Goal: Information Seeking & Learning: Learn about a topic

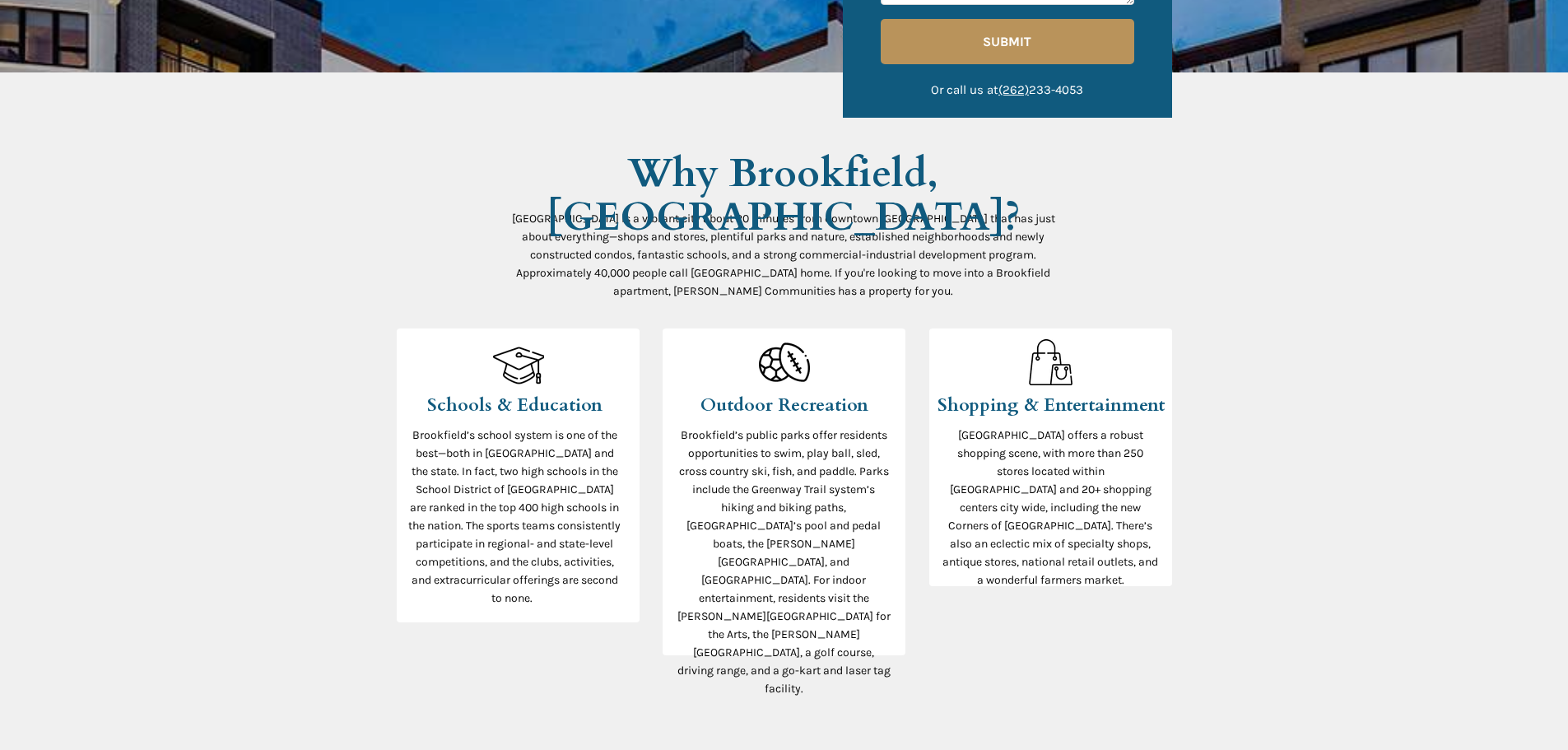
scroll to position [658, 0]
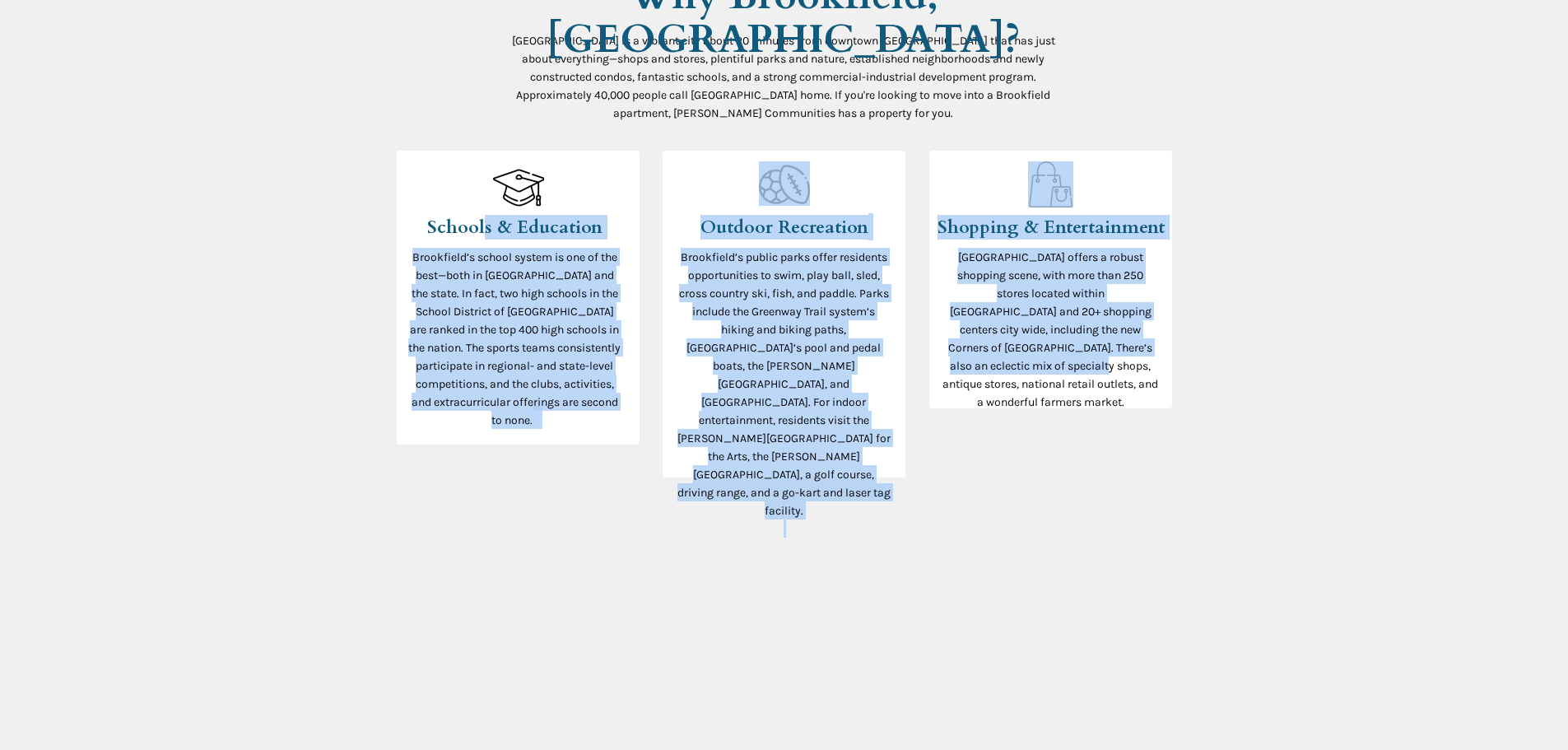
drag, startPoint x: 484, startPoint y: 223, endPoint x: 1152, endPoint y: 339, distance: 678.0
click at [1152, 339] on h3 "[GEOGRAPHIC_DATA] offers a robust shopping scene, with more than 250 stores loc…" at bounding box center [1051, 337] width 217 height 181
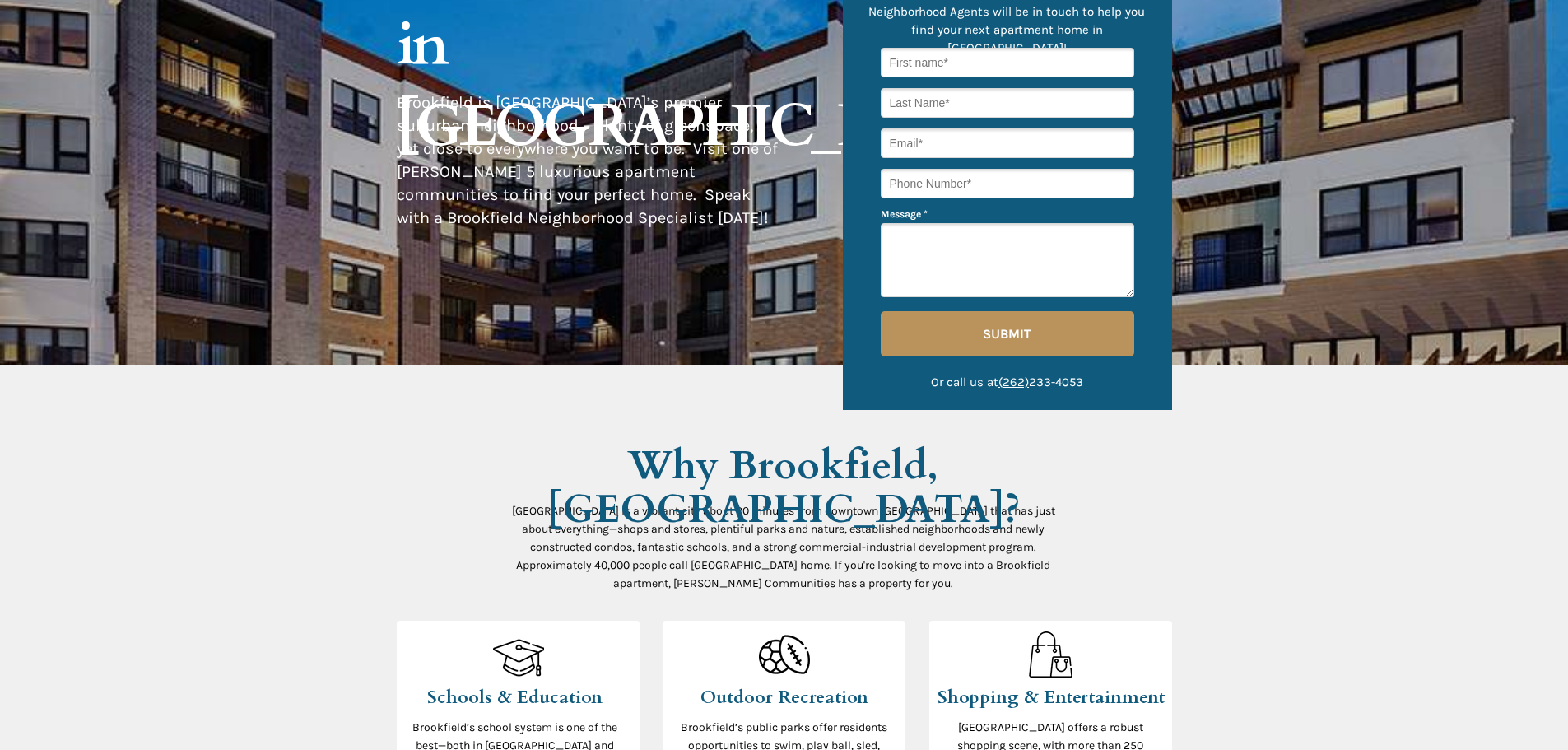
scroll to position [0, 0]
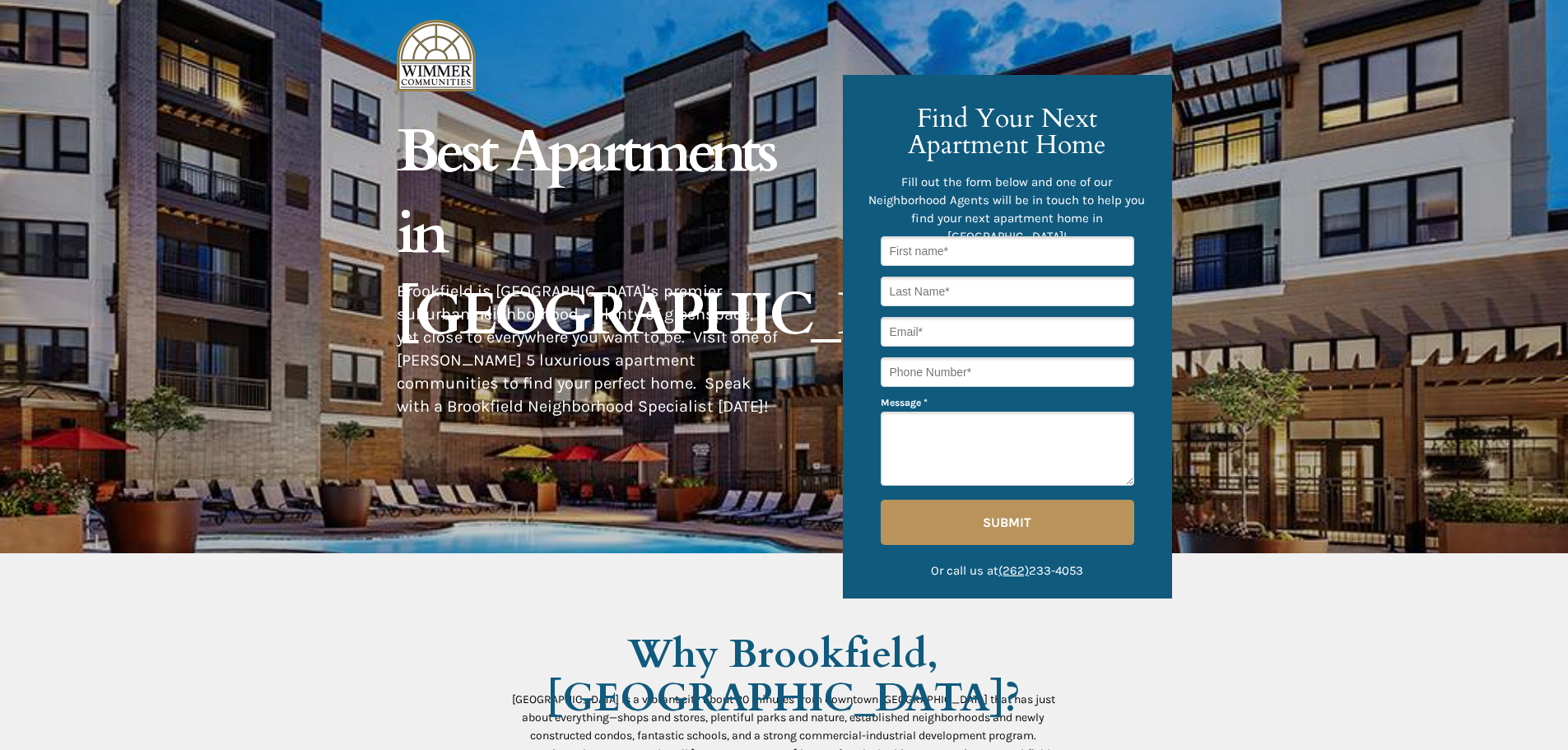
drag, startPoint x: 1360, startPoint y: 541, endPoint x: 1327, endPoint y: 313, distance: 230.4
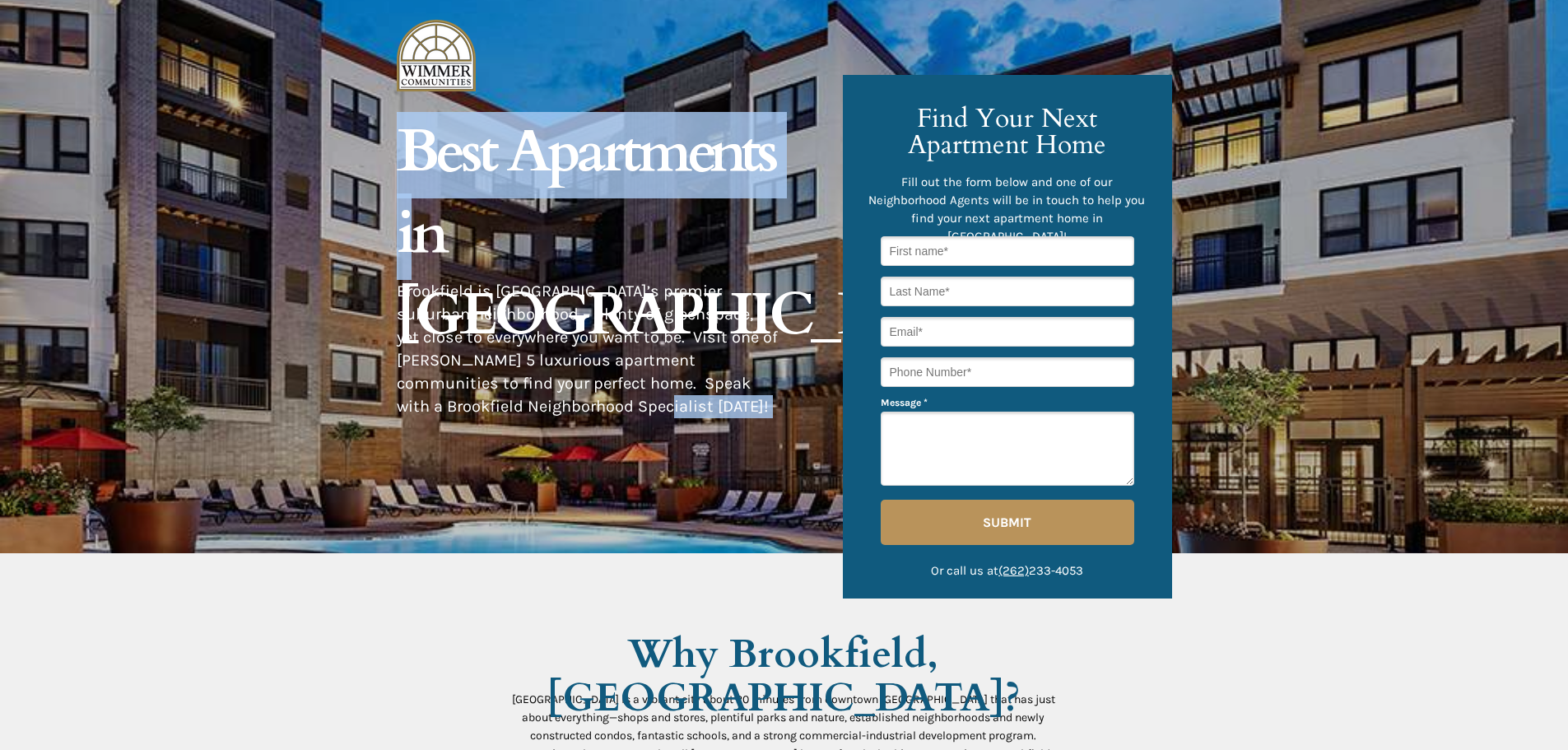
drag, startPoint x: 647, startPoint y: 406, endPoint x: 415, endPoint y: 271, distance: 268.4
click at [413, 0] on div "© 2021 [PERSON_NAME] Communities. All rights reserved. The [GEOGRAPHIC_DATA] ne…" at bounding box center [784, 0] width 775 height 0
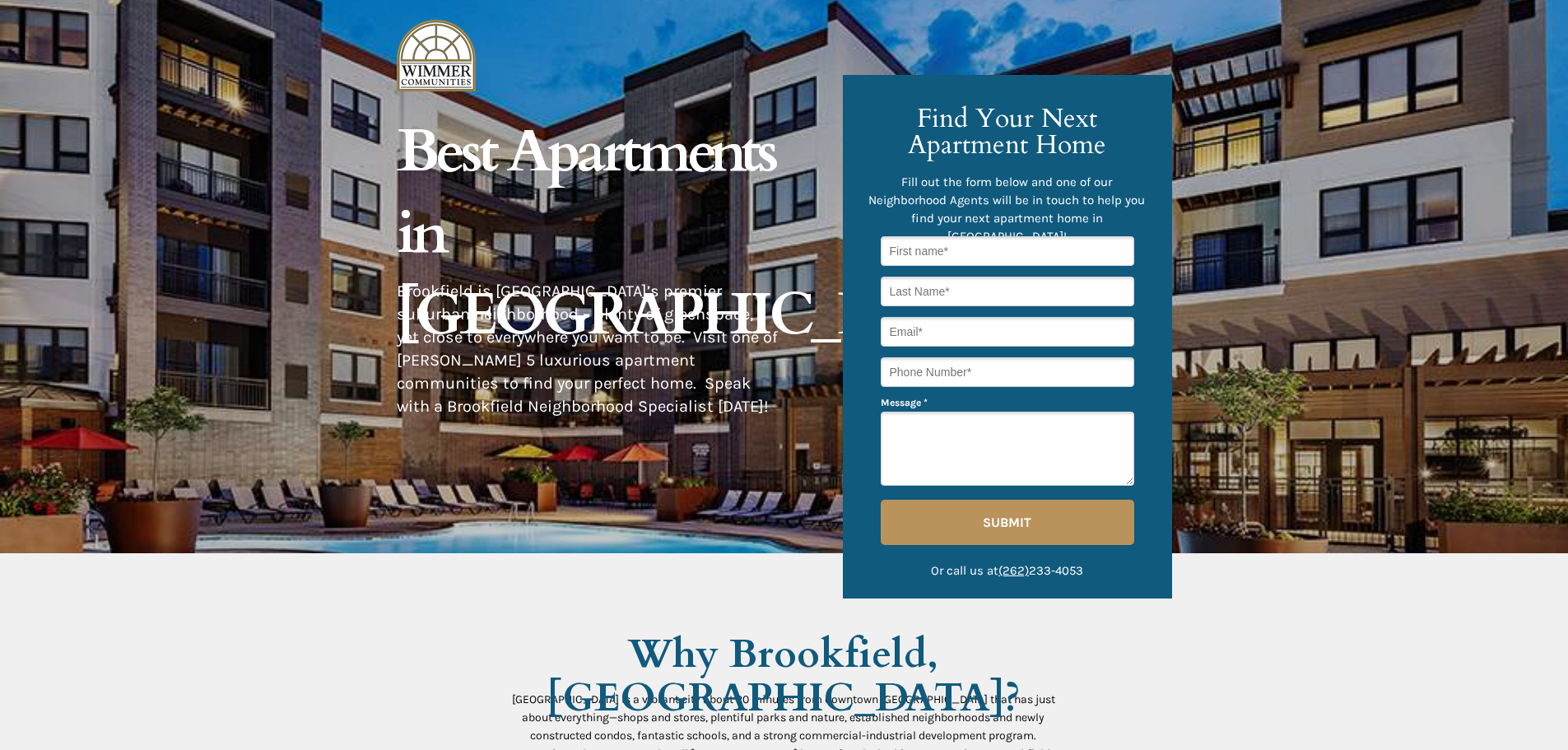
click at [457, 313] on span "Brookfield is [GEOGRAPHIC_DATA]’s premier suburban neighborhood – plenty of gre…" at bounding box center [587, 348] width 381 height 134
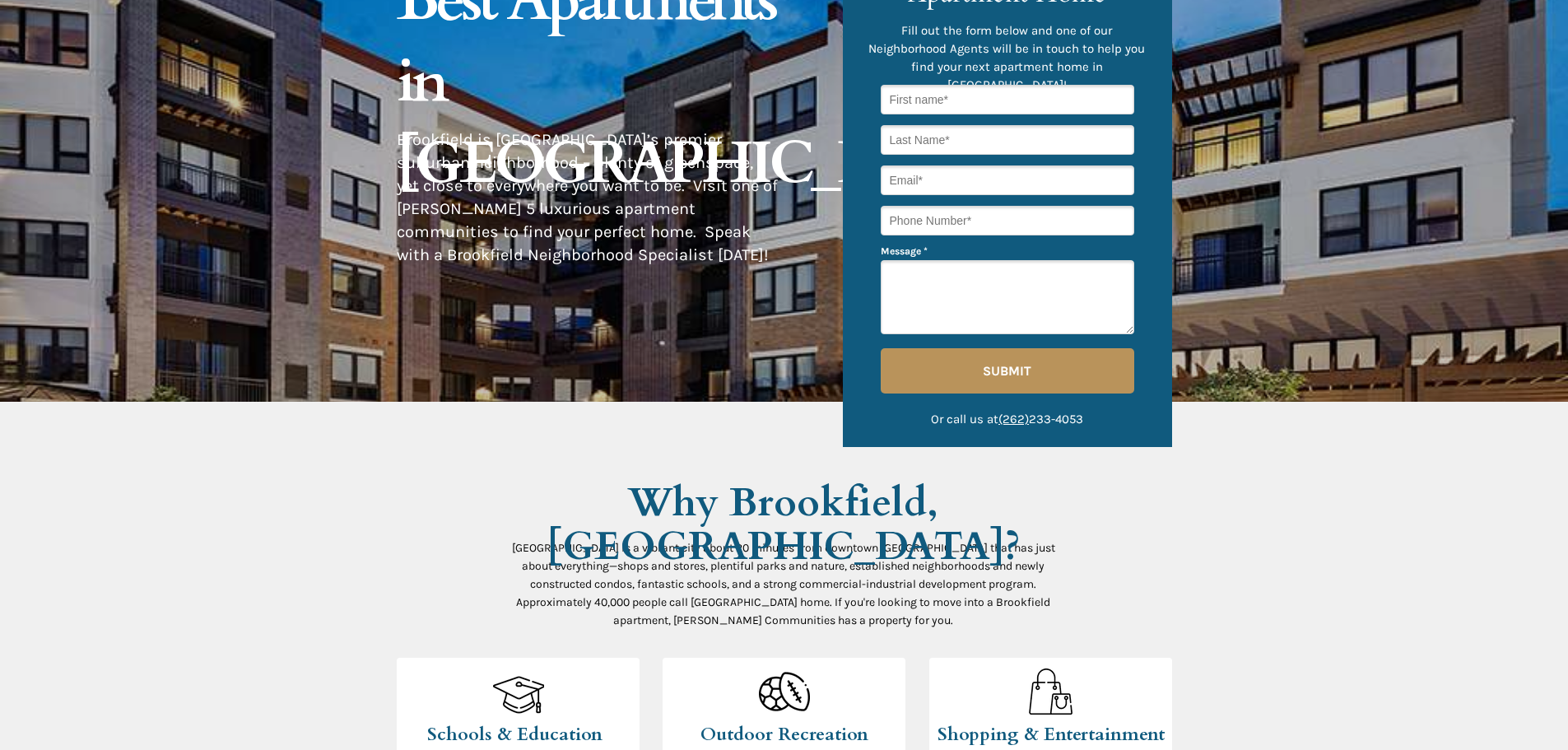
scroll to position [330, 0]
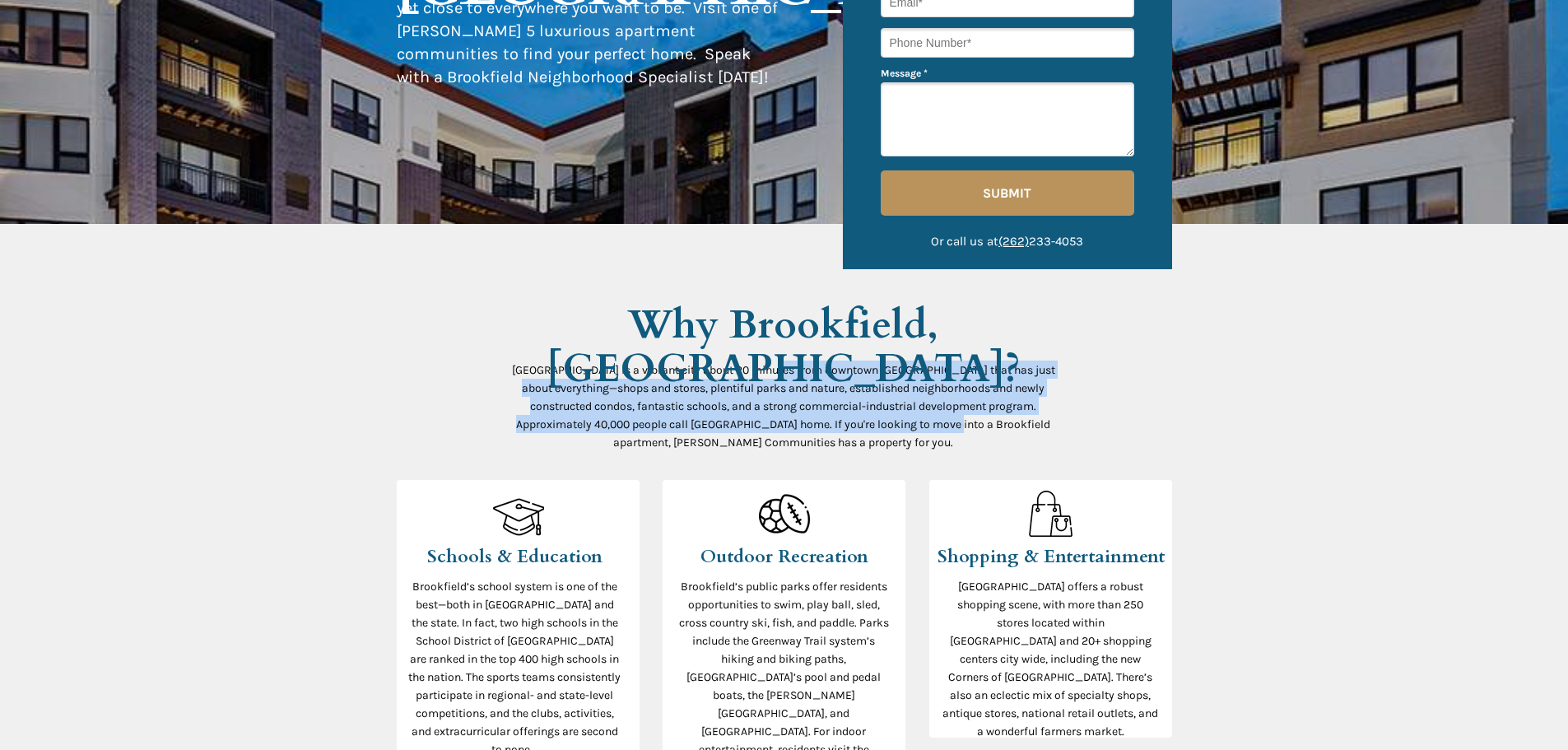
drag, startPoint x: 953, startPoint y: 431, endPoint x: 765, endPoint y: 372, distance: 197.0
click at [765, 372] on p "[GEOGRAPHIC_DATA] is a vibrant city about 20 minutes from downtown [GEOGRAPHIC_…" at bounding box center [784, 406] width 543 height 91
click at [765, 372] on span "[GEOGRAPHIC_DATA] is a vibrant city about 20 minutes from downtown [GEOGRAPHIC_…" at bounding box center [784, 406] width 543 height 86
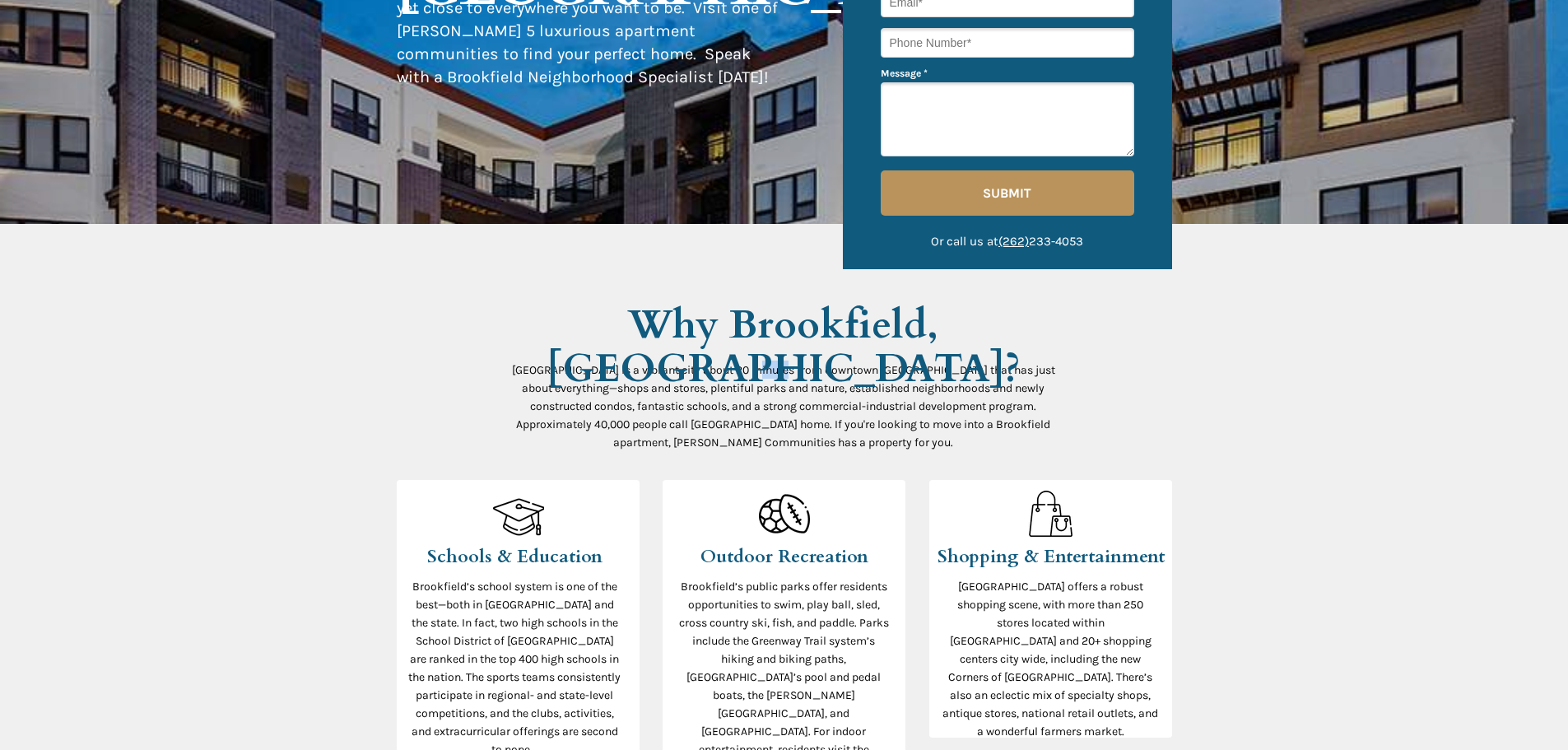
click at [765, 372] on span "[GEOGRAPHIC_DATA] is a vibrant city about 20 minutes from downtown [GEOGRAPHIC_…" at bounding box center [784, 406] width 543 height 86
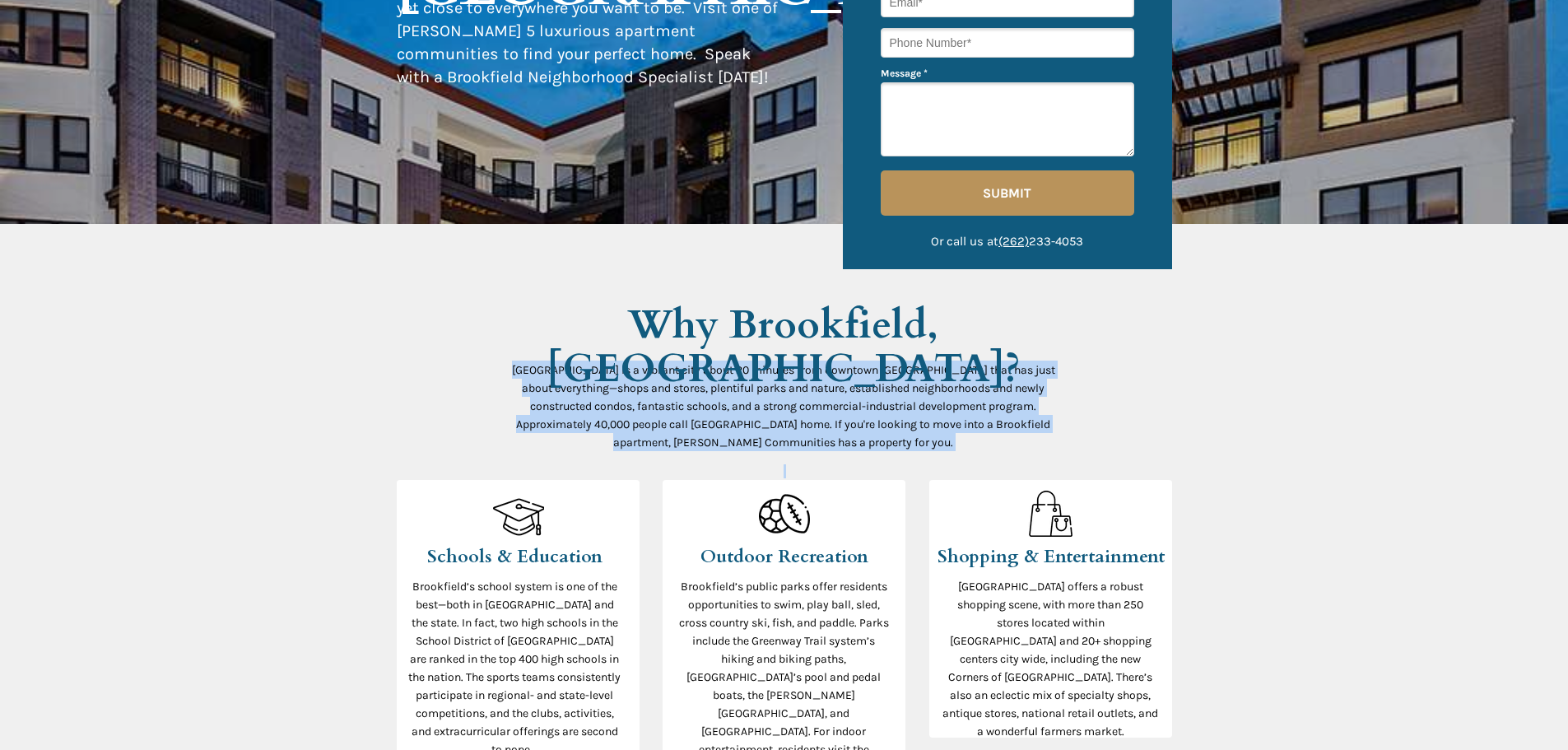
click at [765, 372] on span "[GEOGRAPHIC_DATA] is a vibrant city about 20 minutes from downtown [GEOGRAPHIC_…" at bounding box center [784, 406] width 543 height 86
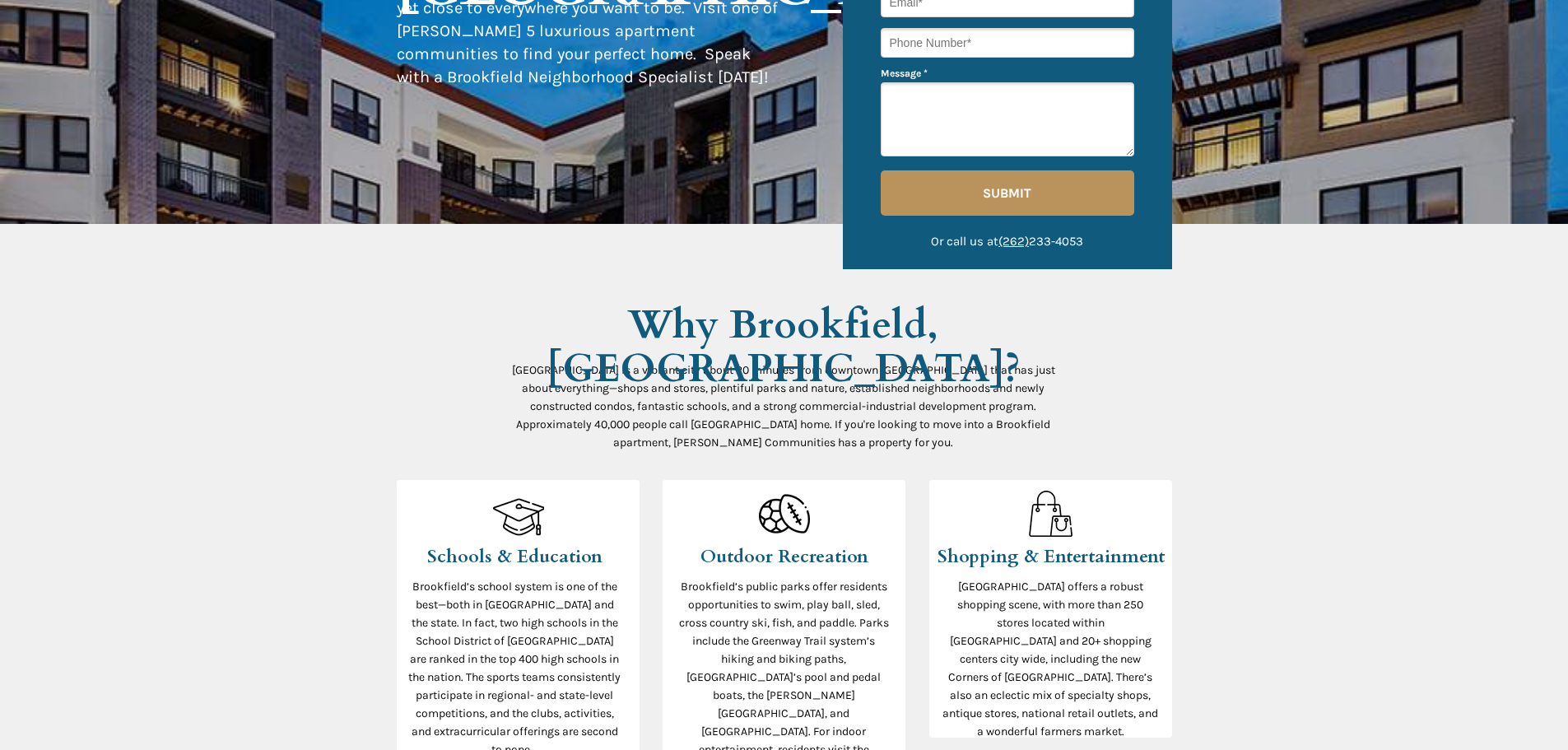
click at [749, 336] on span "Why Brookfield, [GEOGRAPHIC_DATA]?" at bounding box center [783, 346] width 474 height 97
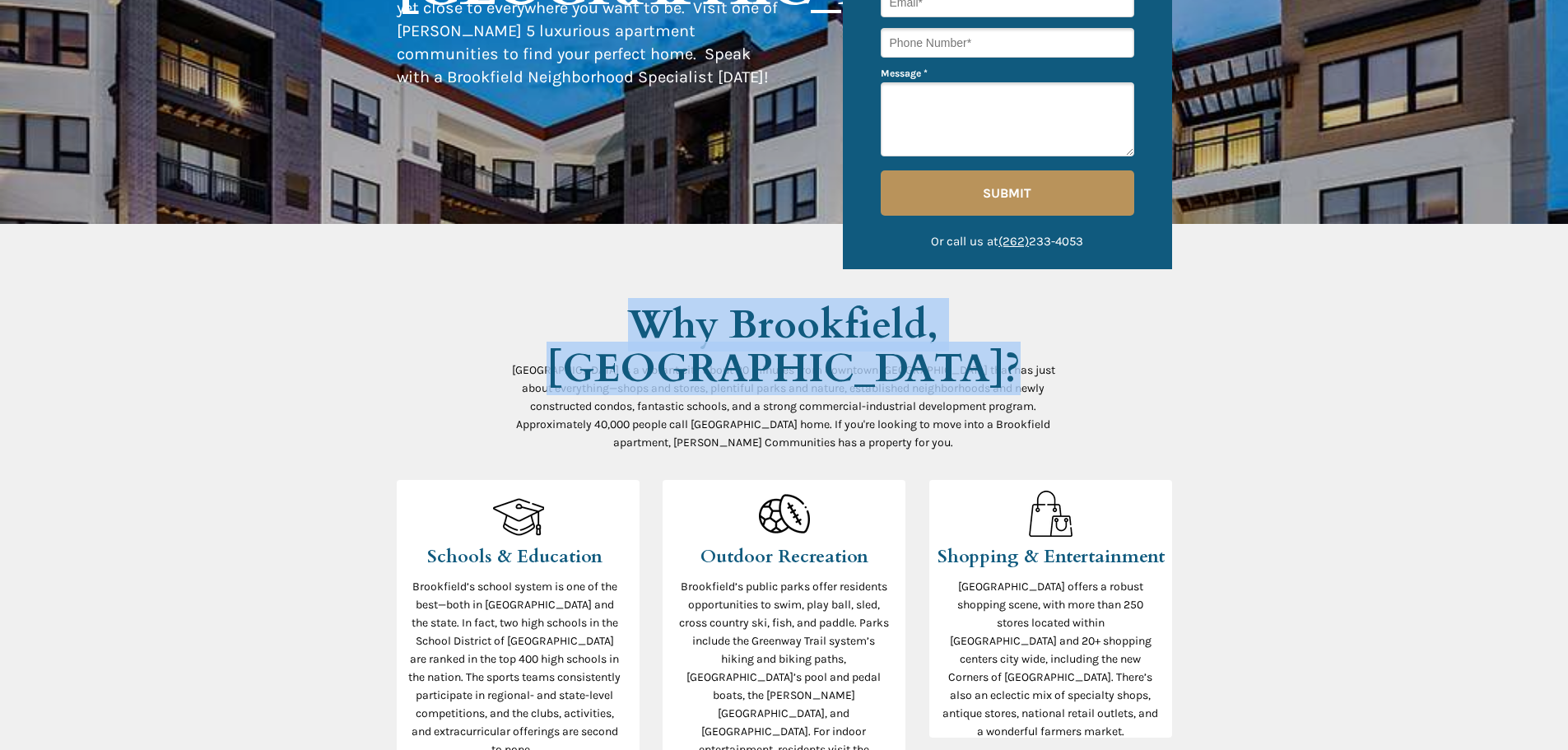
click at [749, 336] on span "Why Brookfield, [GEOGRAPHIC_DATA]?" at bounding box center [783, 346] width 474 height 97
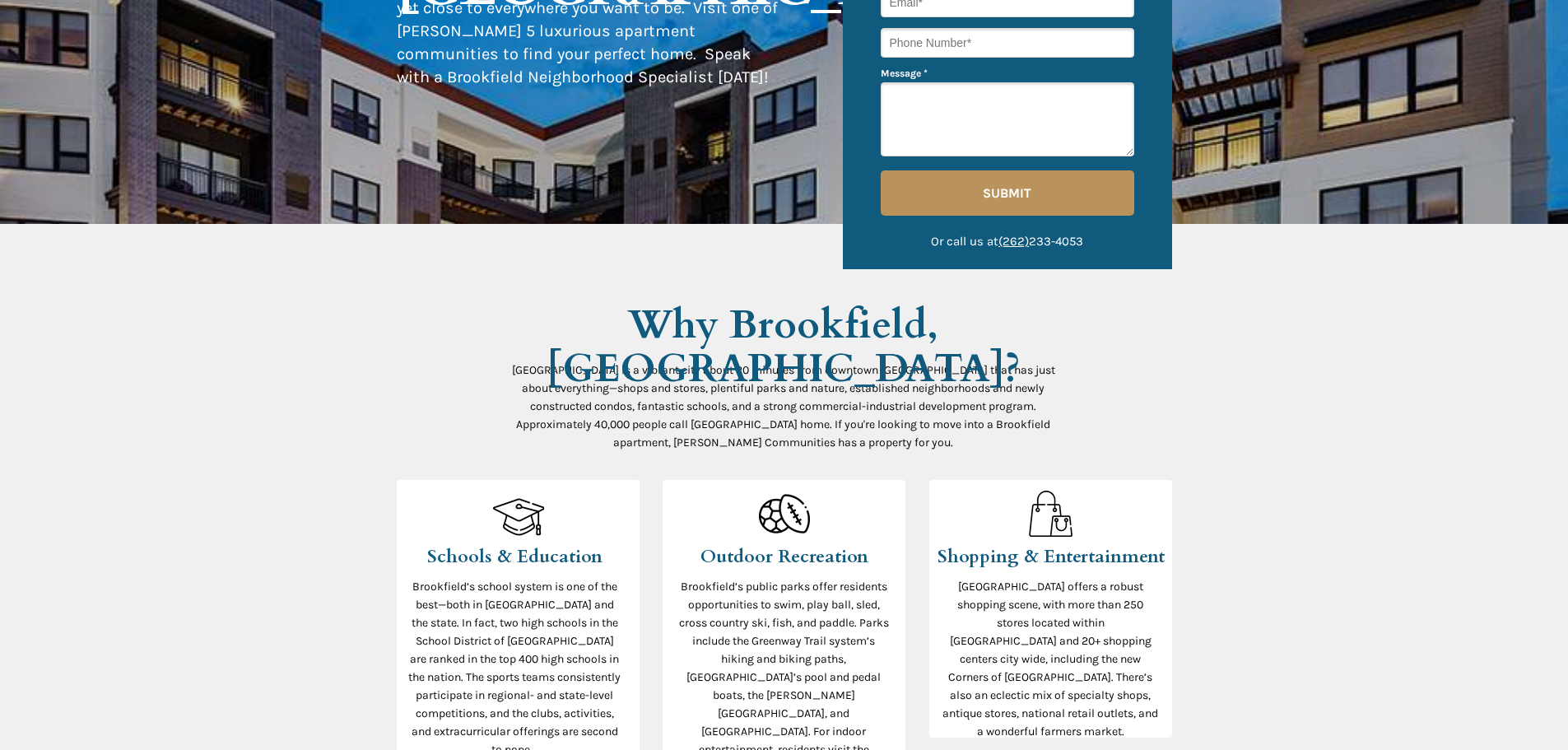
click at [812, 414] on p "[GEOGRAPHIC_DATA] is a vibrant city about 20 minutes from downtown [GEOGRAPHIC_…" at bounding box center [784, 406] width 543 height 91
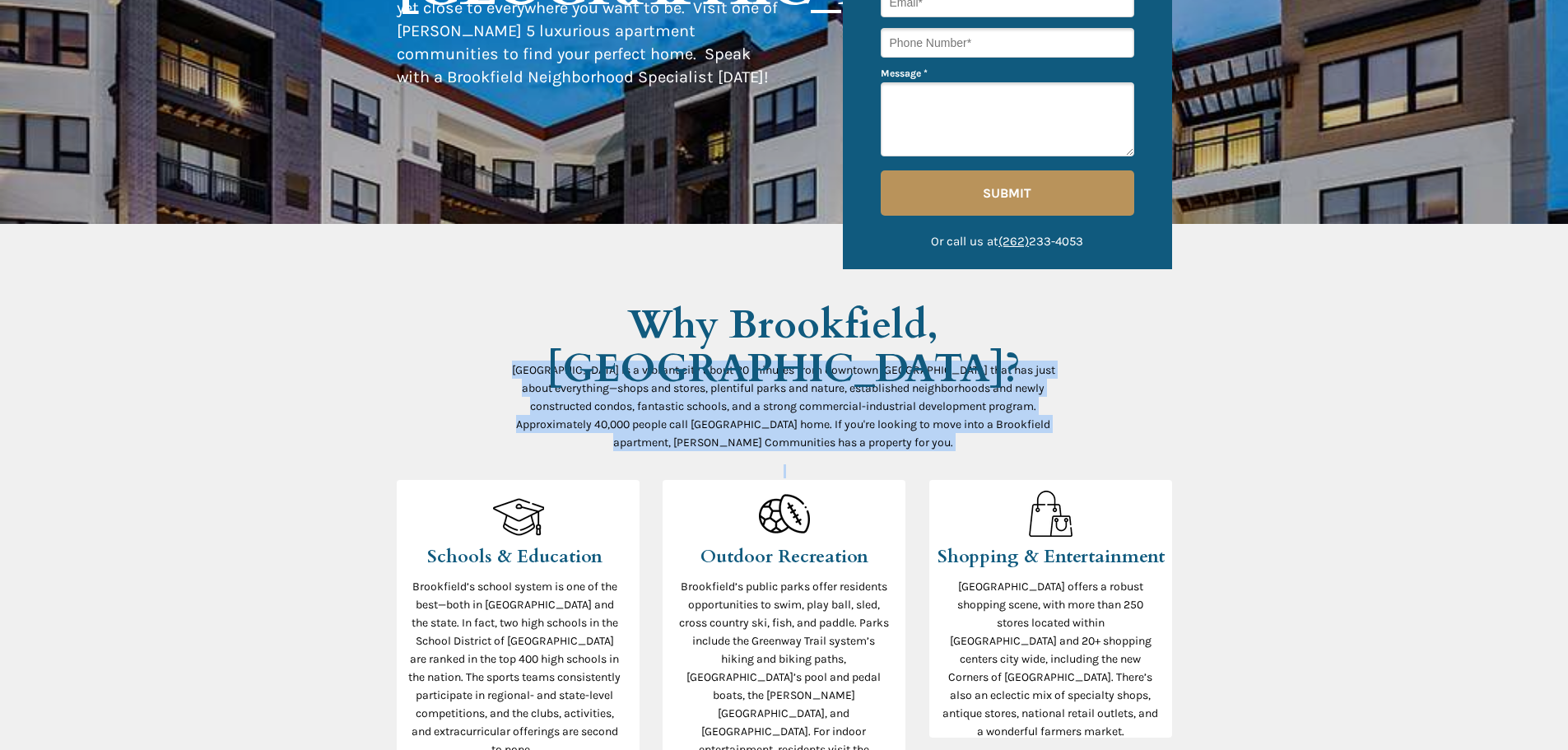
click at [812, 414] on p "[GEOGRAPHIC_DATA] is a vibrant city about 20 minutes from downtown [GEOGRAPHIC_…" at bounding box center [784, 406] width 543 height 91
click at [906, 418] on span "[GEOGRAPHIC_DATA] is a vibrant city about 20 minutes from downtown [GEOGRAPHIC_…" at bounding box center [784, 406] width 543 height 86
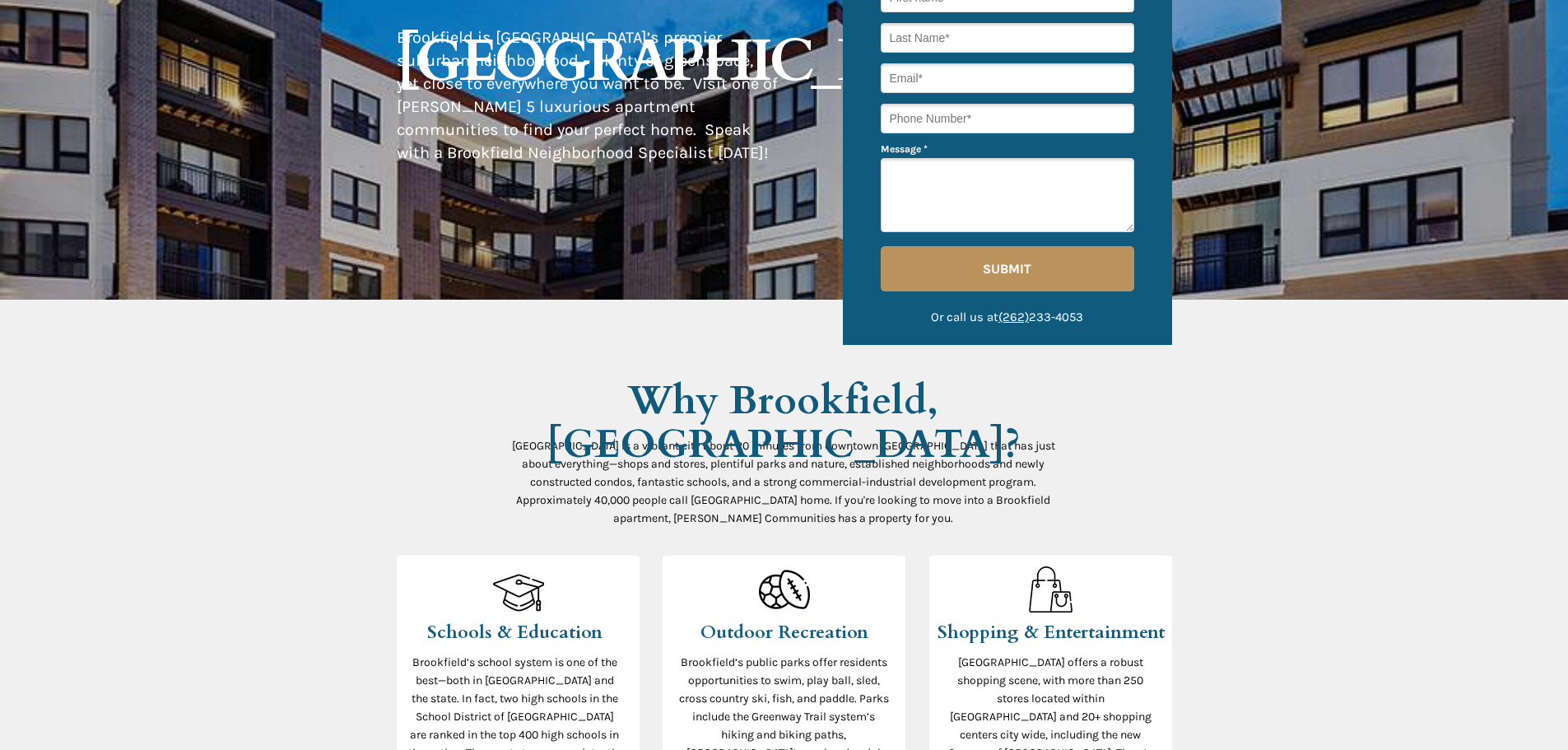
scroll to position [82, 0]
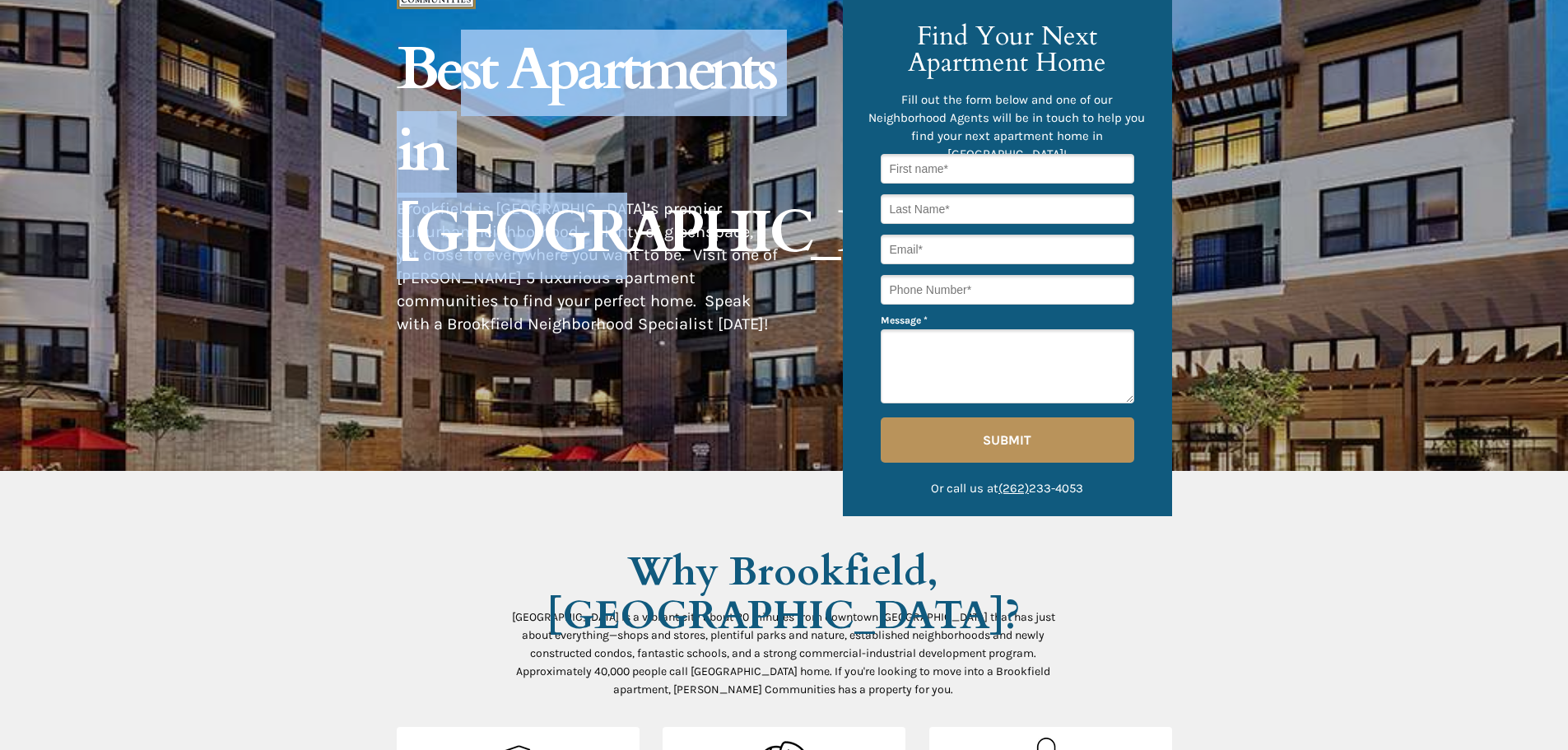
drag, startPoint x: 463, startPoint y: 51, endPoint x: 657, endPoint y: 164, distance: 224.5
click at [638, 162] on span "Best Apartments in [GEOGRAPHIC_DATA]" at bounding box center [703, 151] width 613 height 243
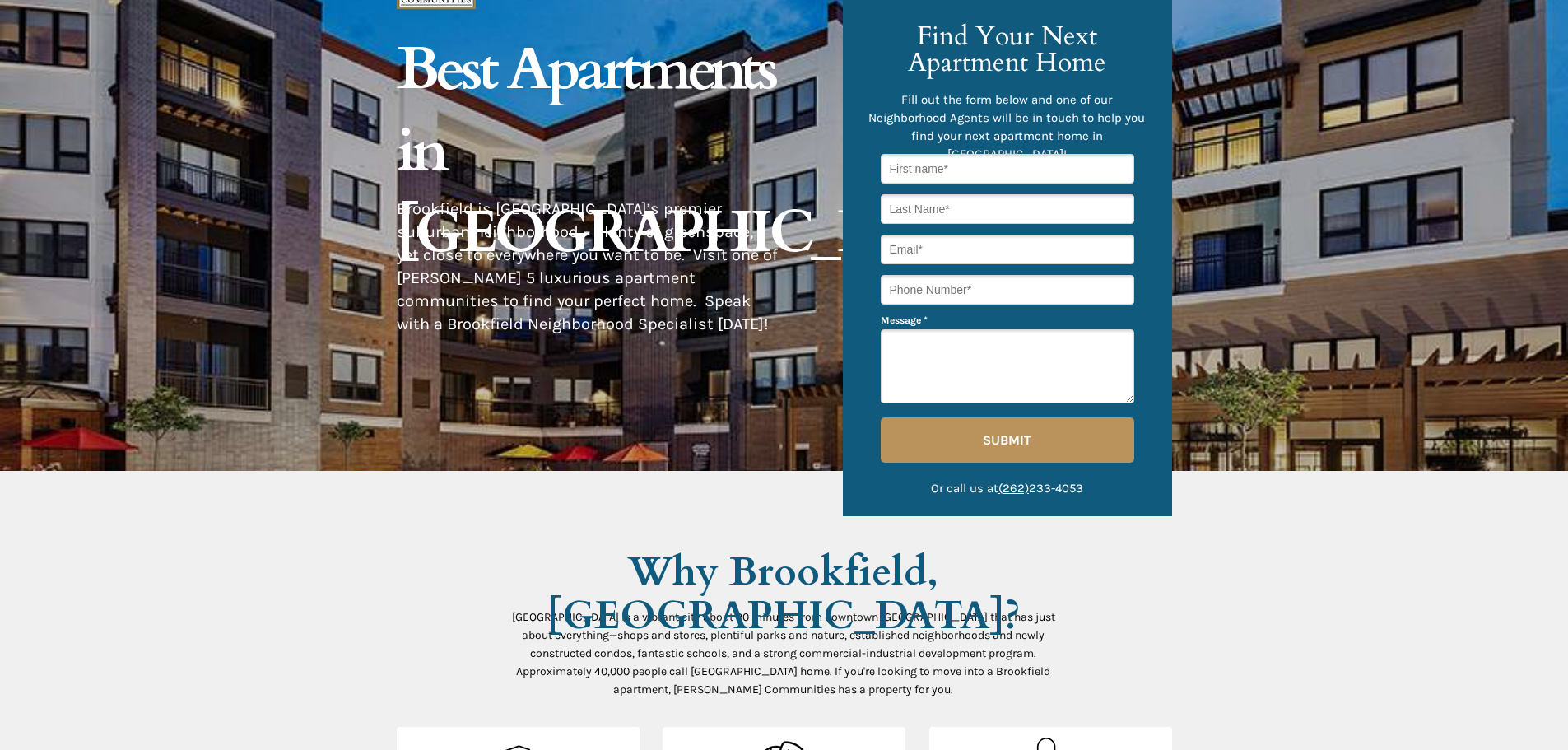
drag, startPoint x: 657, startPoint y: 164, endPoint x: 703, endPoint y: 160, distance: 46.2
click at [658, 165] on span "Best Apartments in [GEOGRAPHIC_DATA]" at bounding box center [703, 151] width 613 height 243
drag, startPoint x: 714, startPoint y: 158, endPoint x: 393, endPoint y: 68, distance: 333.4
click at [456, 214] on span "Brookfield is [GEOGRAPHIC_DATA]’s premier suburban neighborhood – plenty of gre…" at bounding box center [587, 266] width 381 height 134
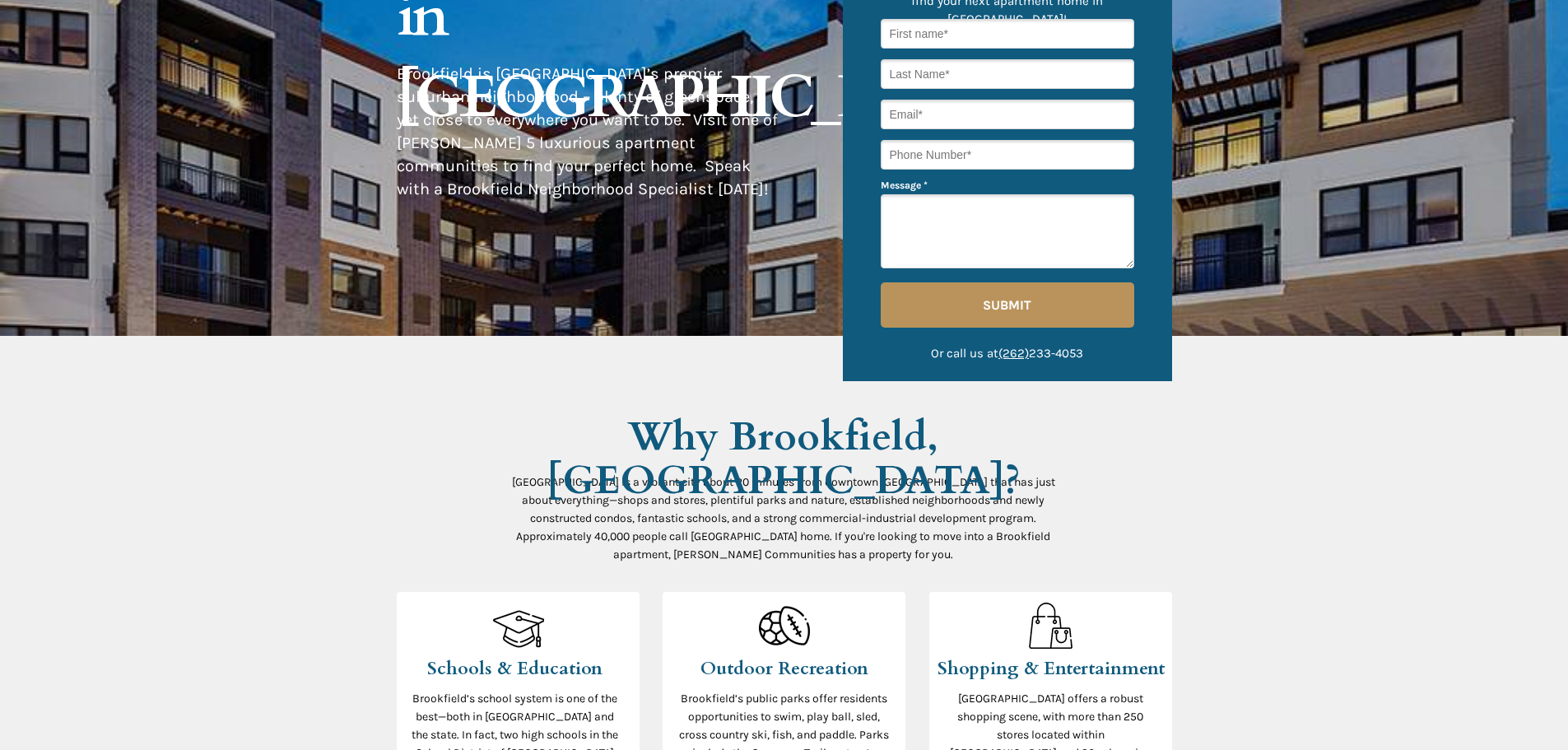
scroll to position [412, 0]
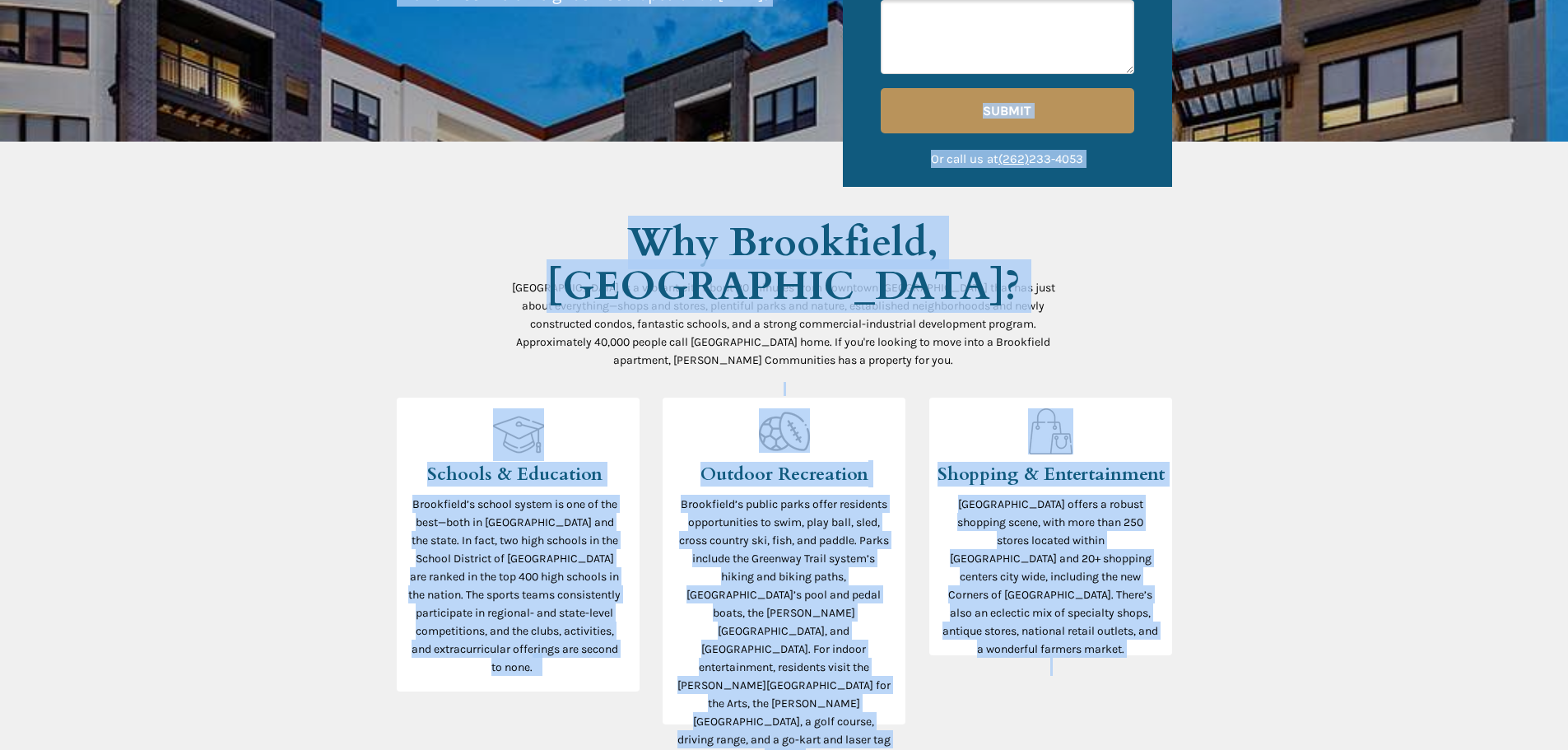
drag, startPoint x: 587, startPoint y: 278, endPoint x: 885, endPoint y: 371, distance: 312.2
click at [885, 371] on div "[GEOGRAPHIC_DATA] is a vibrant city about 20 minutes from downtown [GEOGRAPHIC_…" at bounding box center [784, 337] width 543 height 118
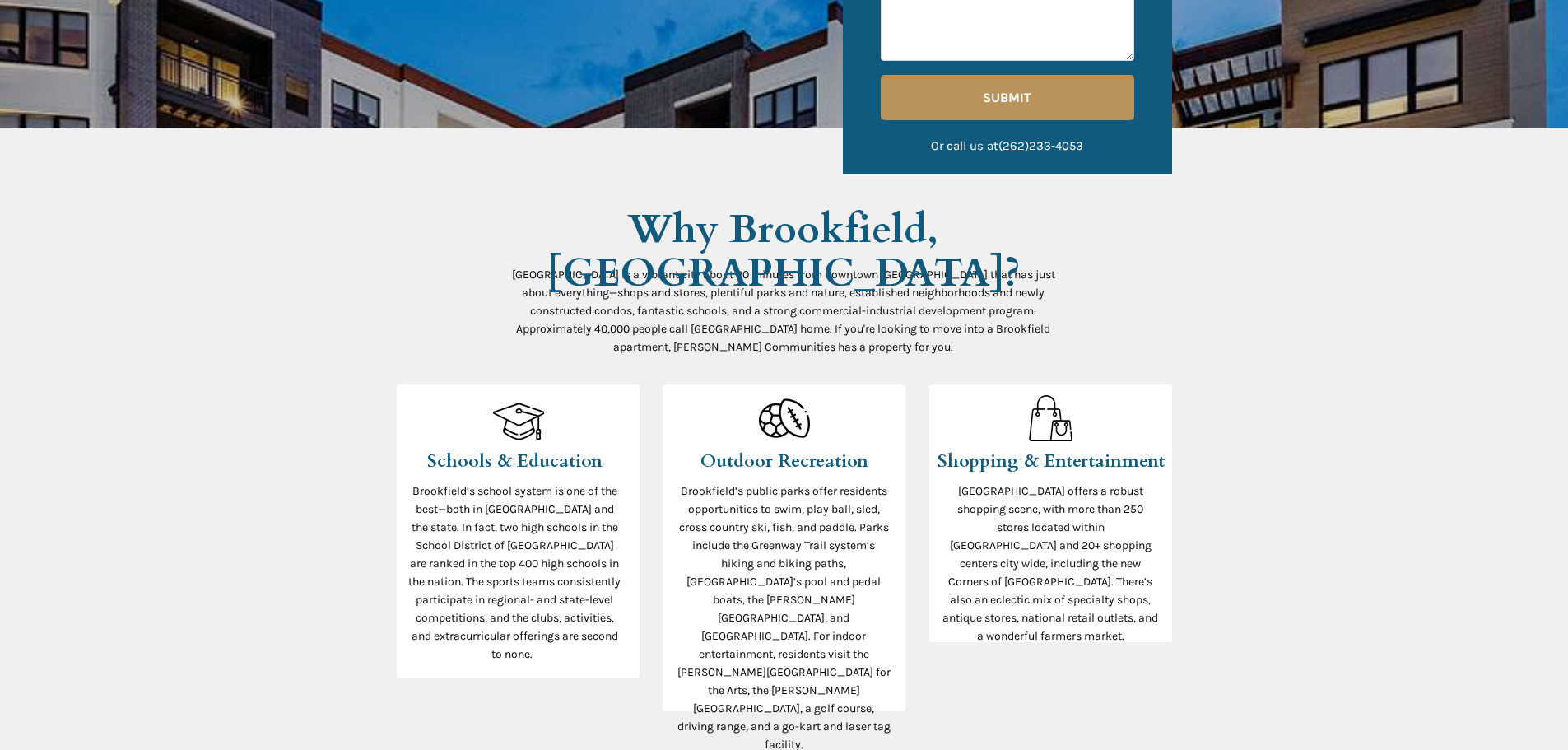
scroll to position [740, 0]
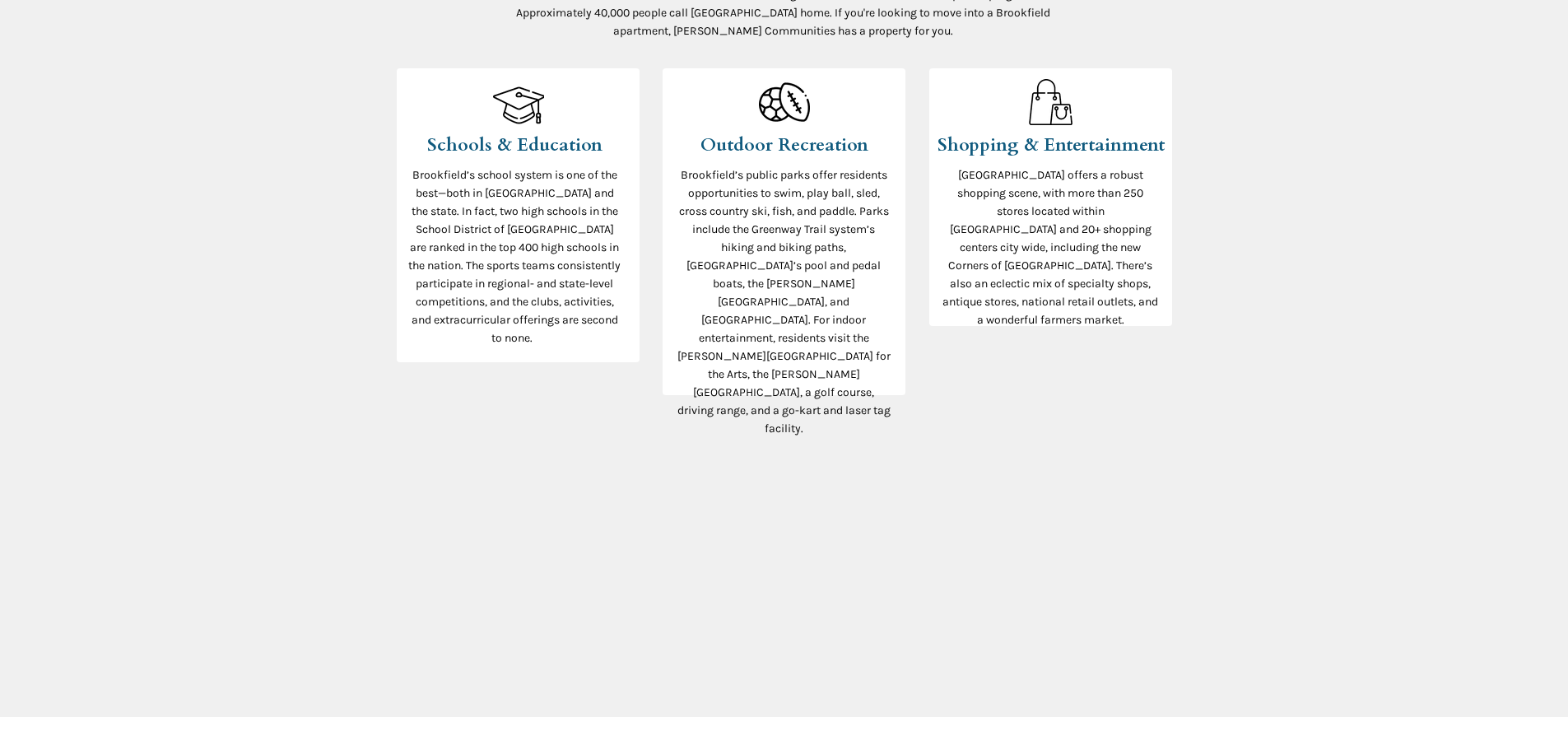
click at [450, 208] on span "Brookfield’s school system is one of the best—both in [GEOGRAPHIC_DATA] and the…" at bounding box center [514, 256] width 213 height 177
click at [770, 235] on span "Brookfield’s public parks offer residents opportunities to swim, play ball, sle…" at bounding box center [784, 302] width 214 height 268
click at [981, 245] on span "[GEOGRAPHIC_DATA] offers a robust shopping scene, with more than 250 stores loc…" at bounding box center [1050, 247] width 216 height 159
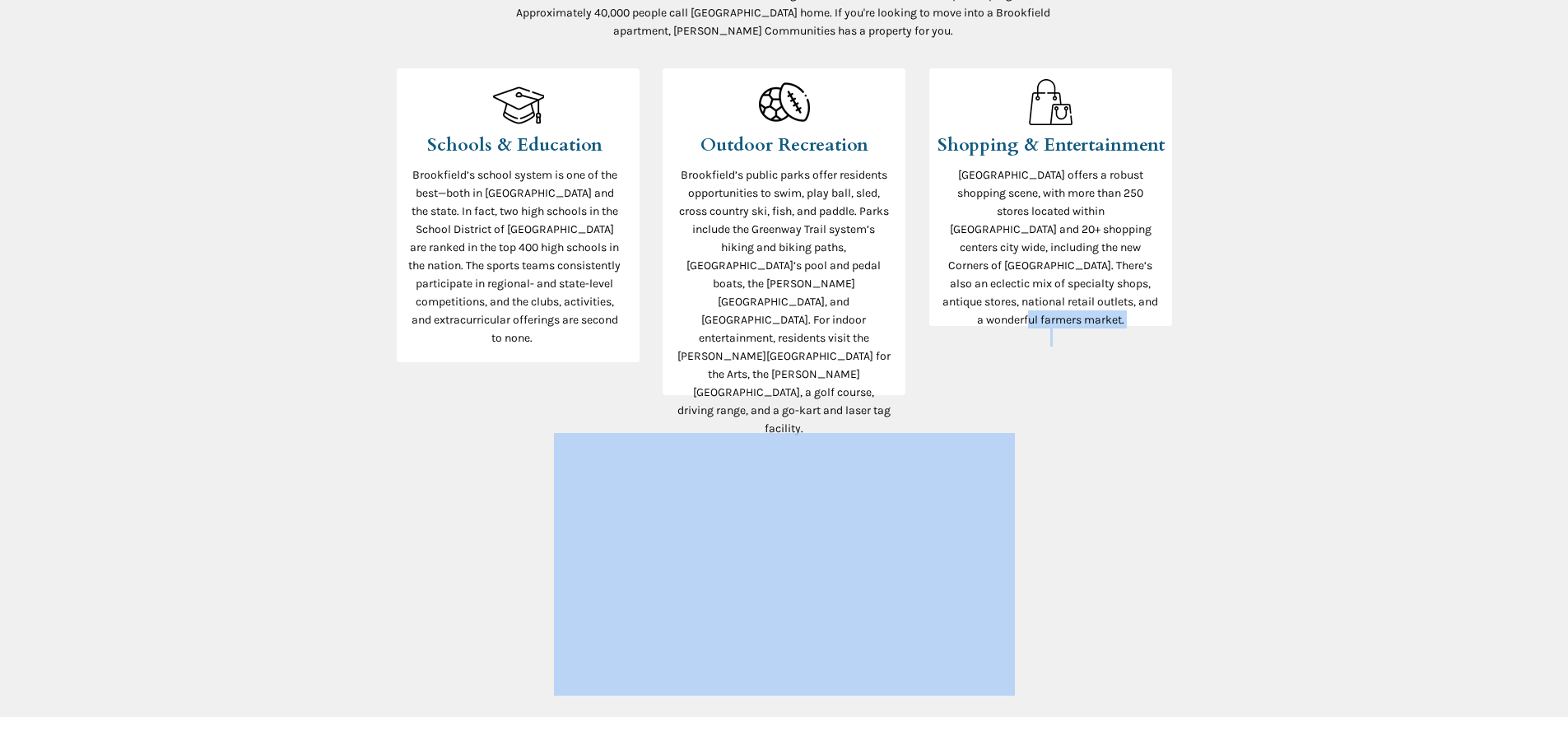
drag, startPoint x: 651, startPoint y: 174, endPoint x: 1069, endPoint y: 305, distance: 438.0
click at [1070, 305] on span "[GEOGRAPHIC_DATA] offers a robust shopping scene, with more than 250 stores loc…" at bounding box center [1050, 247] width 216 height 159
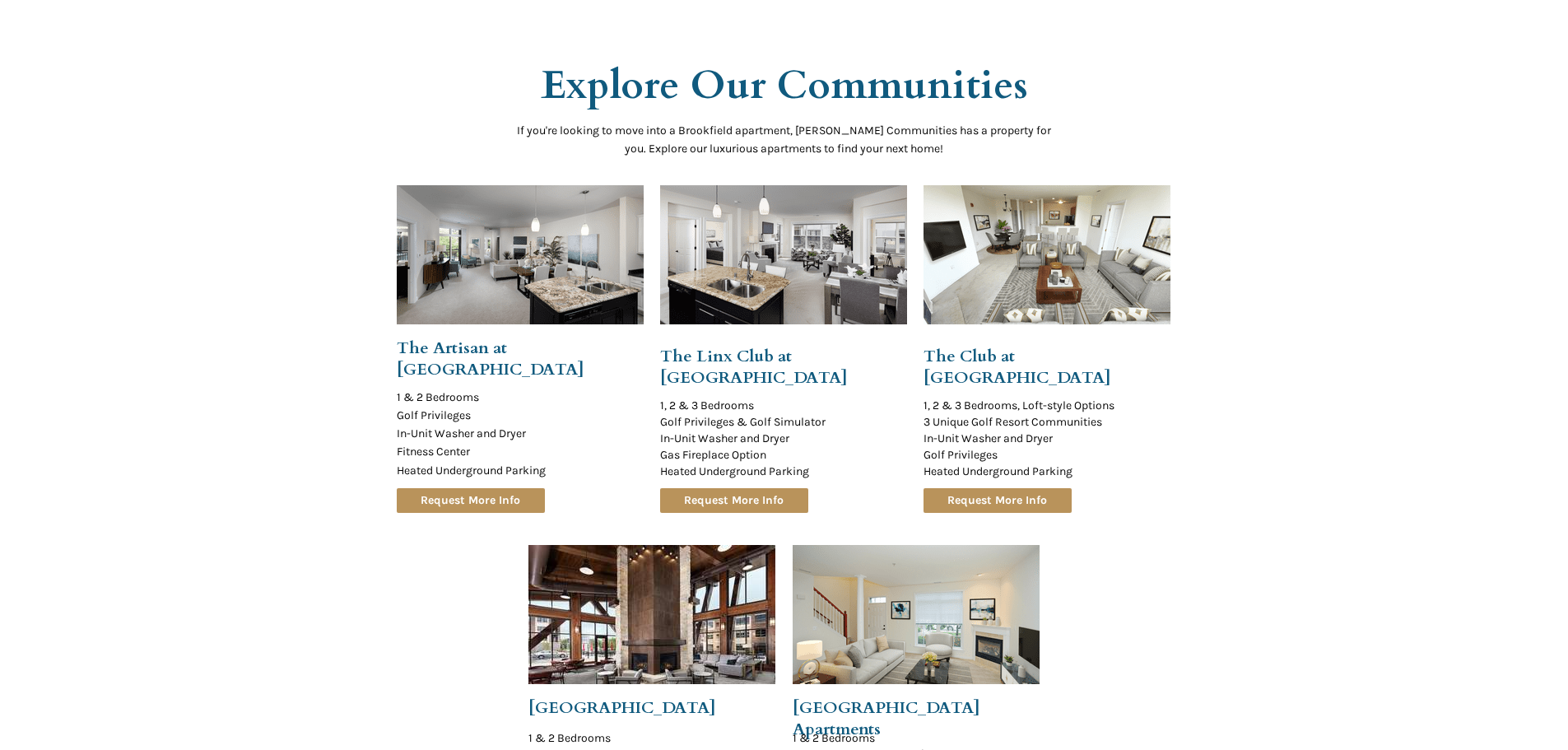
scroll to position [1482, 0]
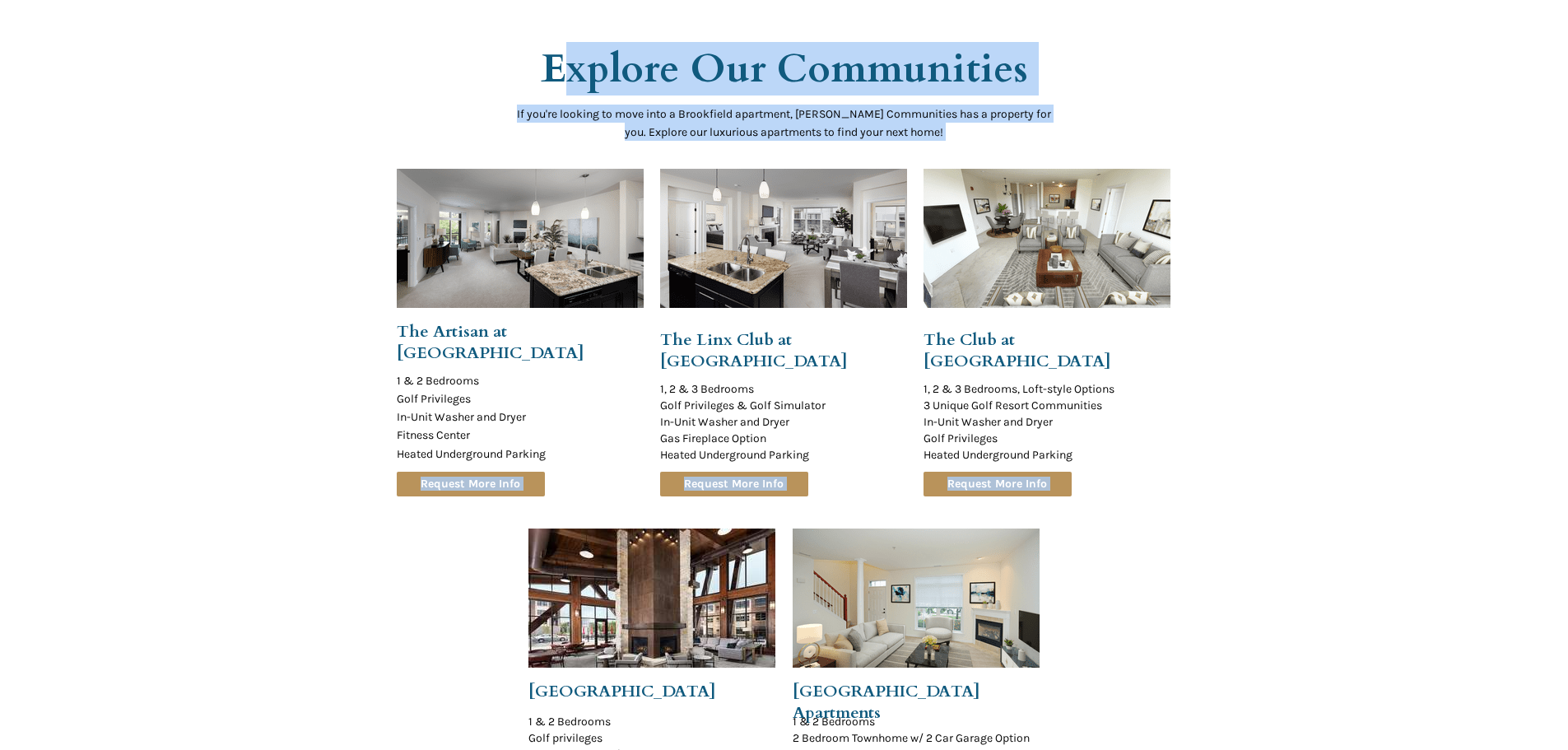
drag, startPoint x: 642, startPoint y: 94, endPoint x: 1340, endPoint y: 372, distance: 751.3
click at [1269, 276] on div "© 2021 [PERSON_NAME] Communities. All rights reserved. The [GEOGRAPHIC_DATA] ne…" at bounding box center [784, 177] width 1568 height 3317
click at [1373, 440] on div at bounding box center [784, 440] width 1568 height 879
click at [1371, 546] on div at bounding box center [784, 440] width 1568 height 879
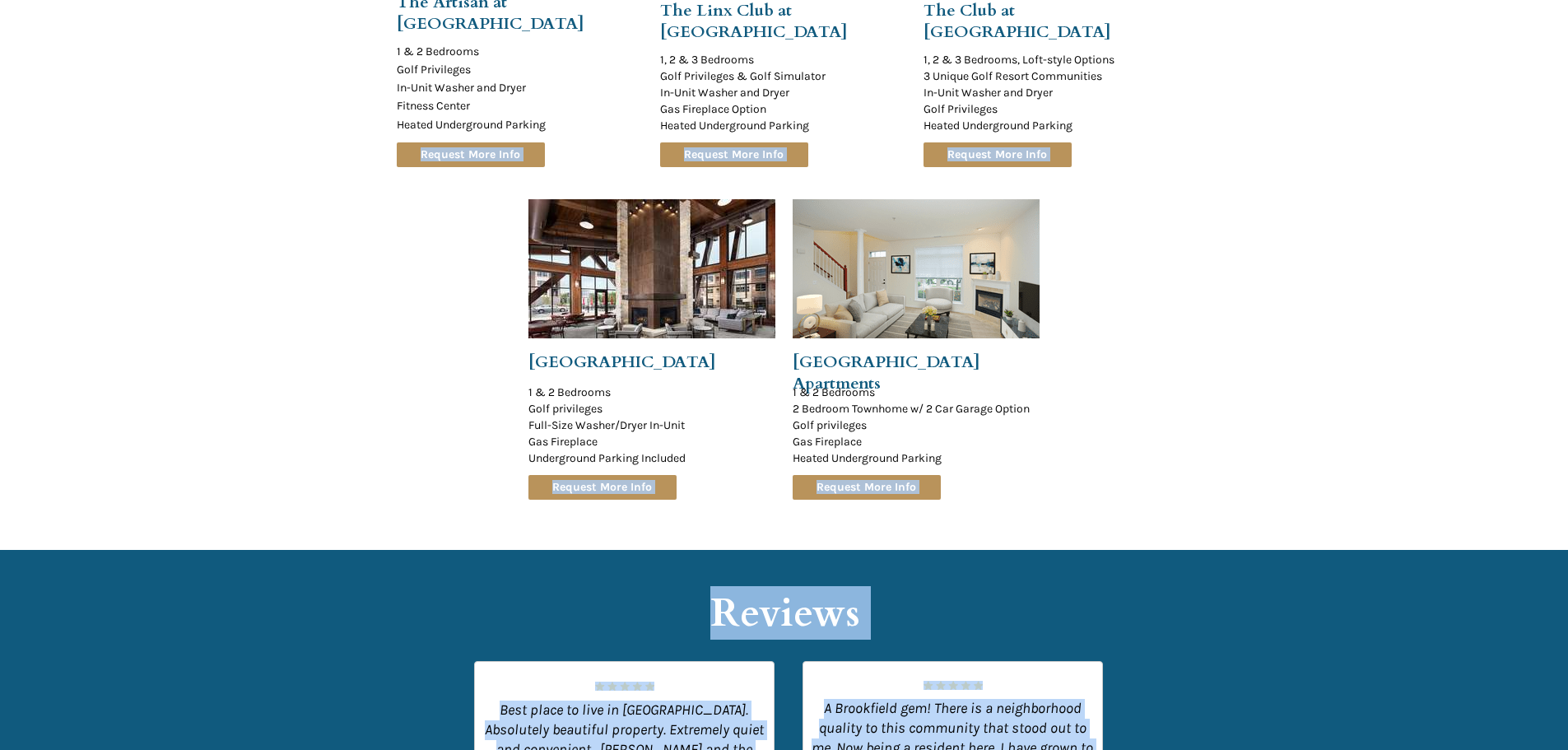
click at [1344, 487] on div at bounding box center [784, 110] width 1568 height 879
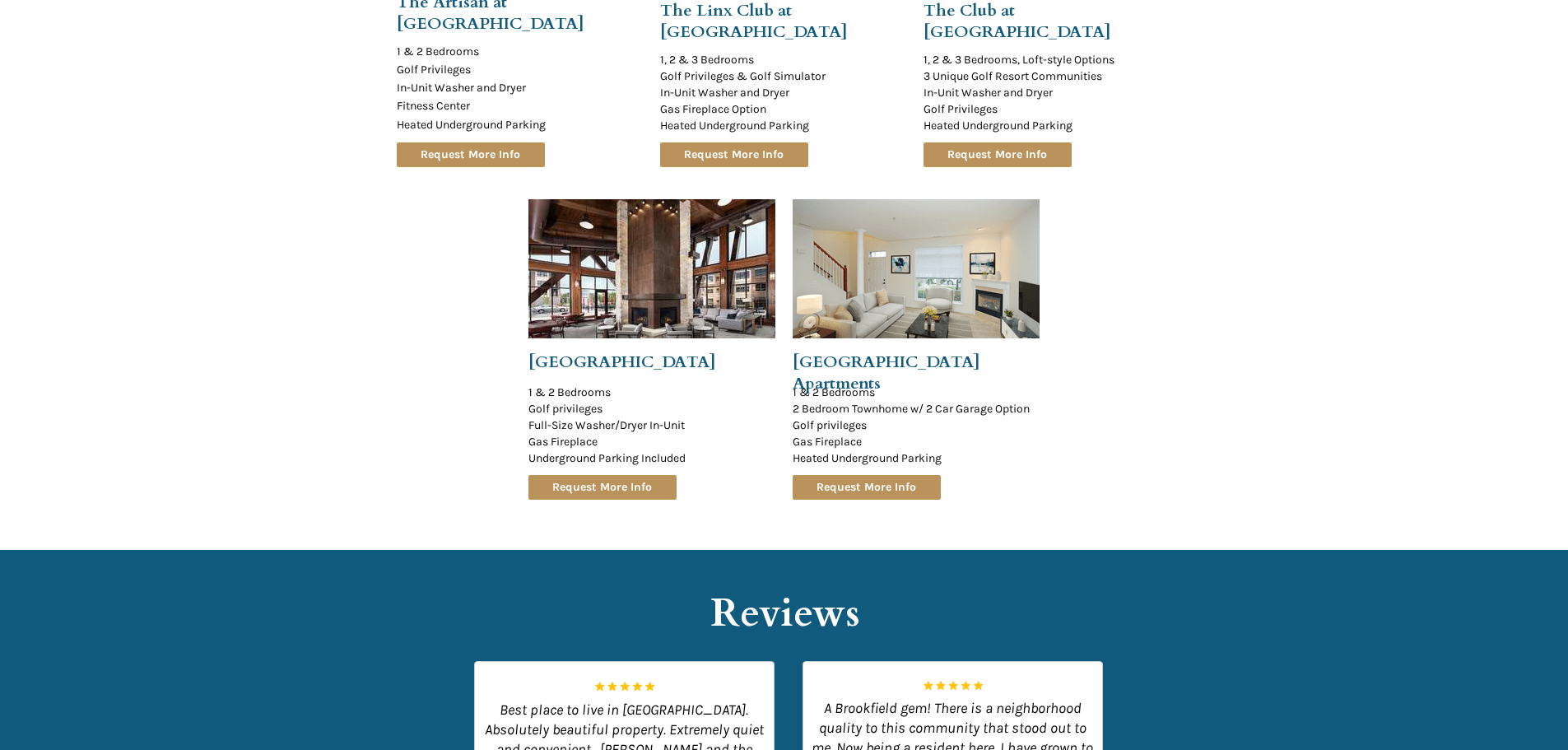
click at [1339, 512] on div at bounding box center [784, 110] width 1568 height 879
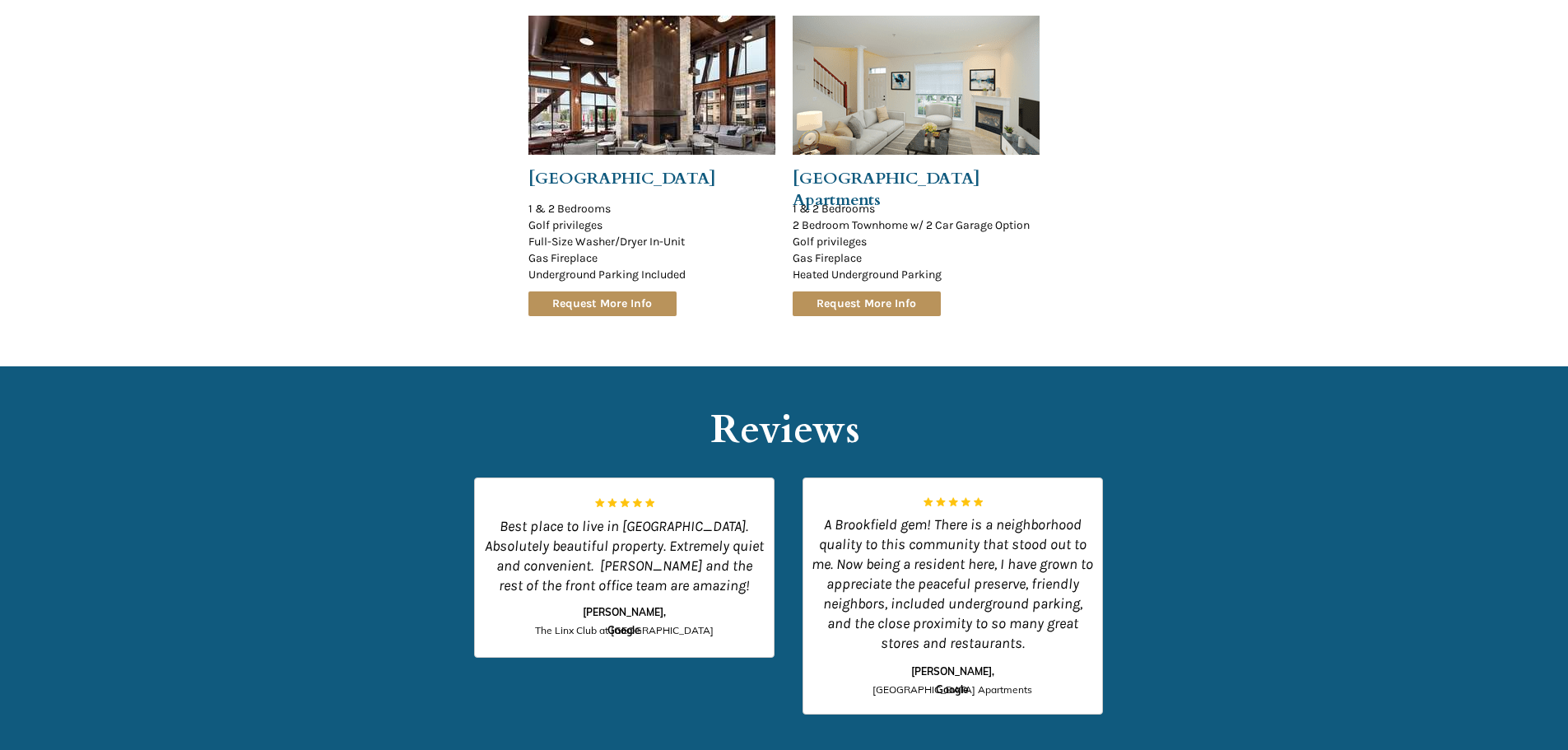
scroll to position [2222, 0]
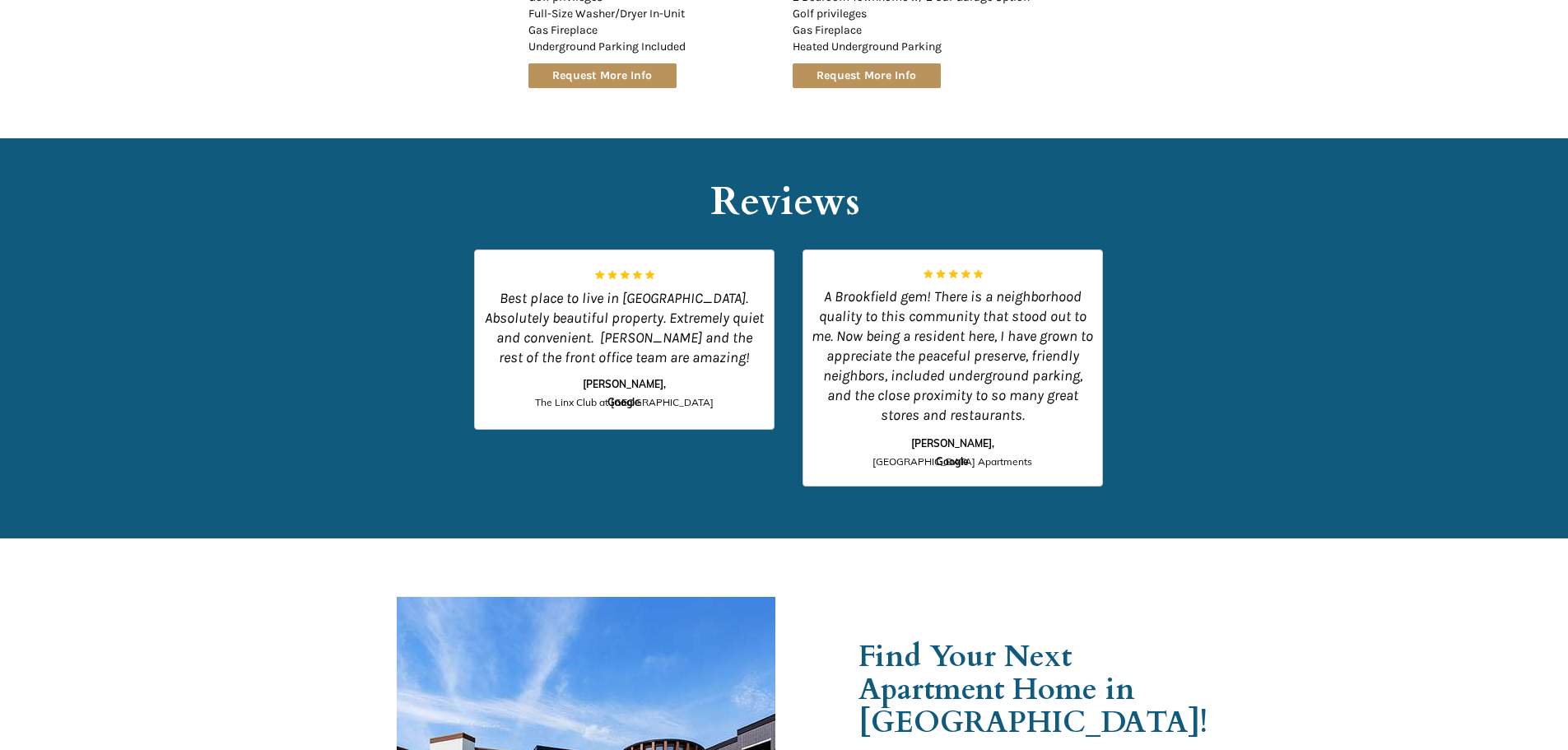
drag, startPoint x: 1112, startPoint y: 389, endPoint x: 663, endPoint y: 177, distance: 496.5
click at [594, 155] on div at bounding box center [784, 338] width 1568 height 400
click at [761, 203] on span "Reviews" at bounding box center [785, 201] width 150 height 53
click at [765, 205] on span "Reviews" at bounding box center [785, 201] width 150 height 53
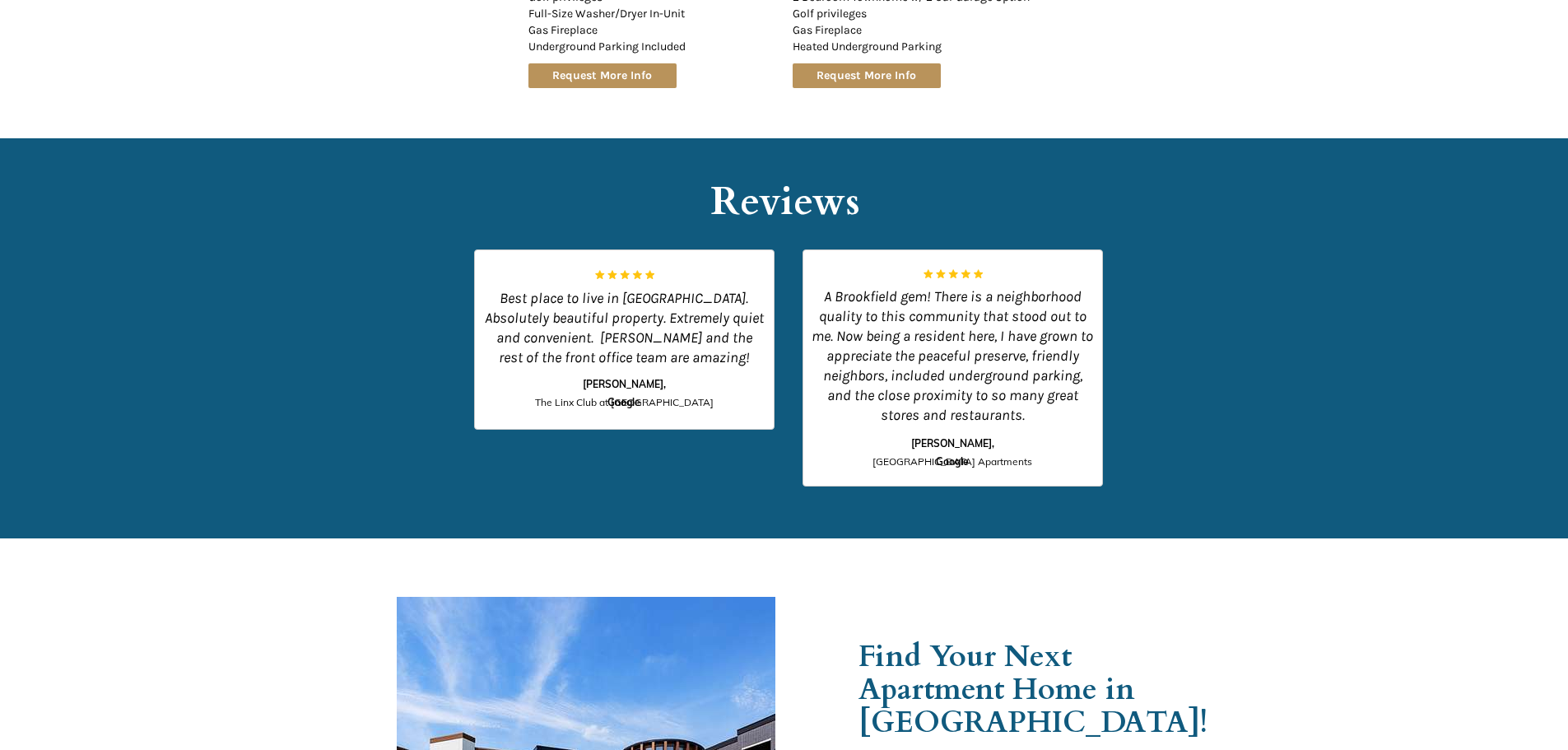
click at [1305, 303] on div at bounding box center [784, 338] width 1568 height 400
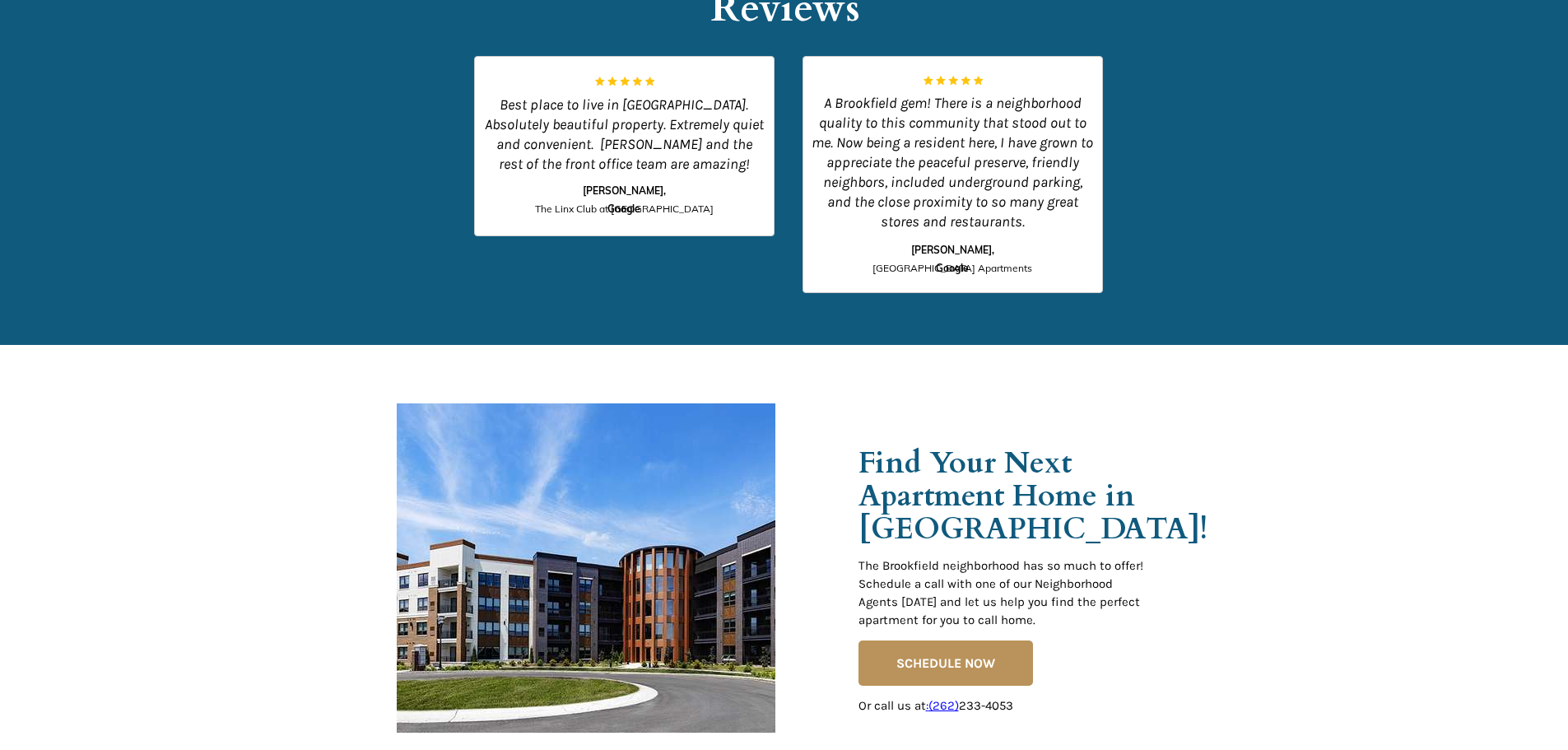
scroll to position [2552, 0]
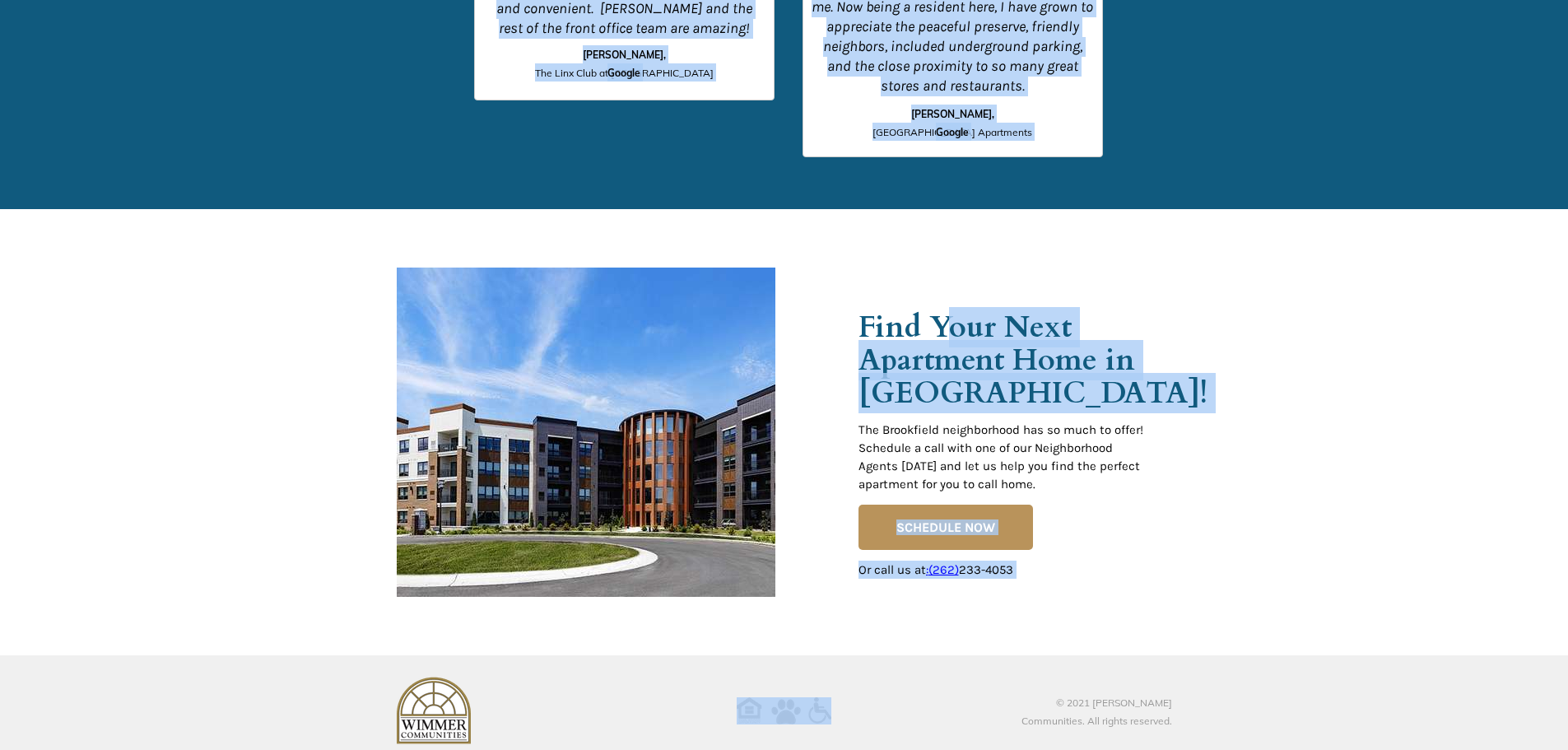
drag, startPoint x: 954, startPoint y: 346, endPoint x: 1208, endPoint y: 477, distance: 285.8
click at [1209, 477] on div at bounding box center [784, 432] width 1568 height 447
click at [1338, 474] on div at bounding box center [784, 432] width 1568 height 447
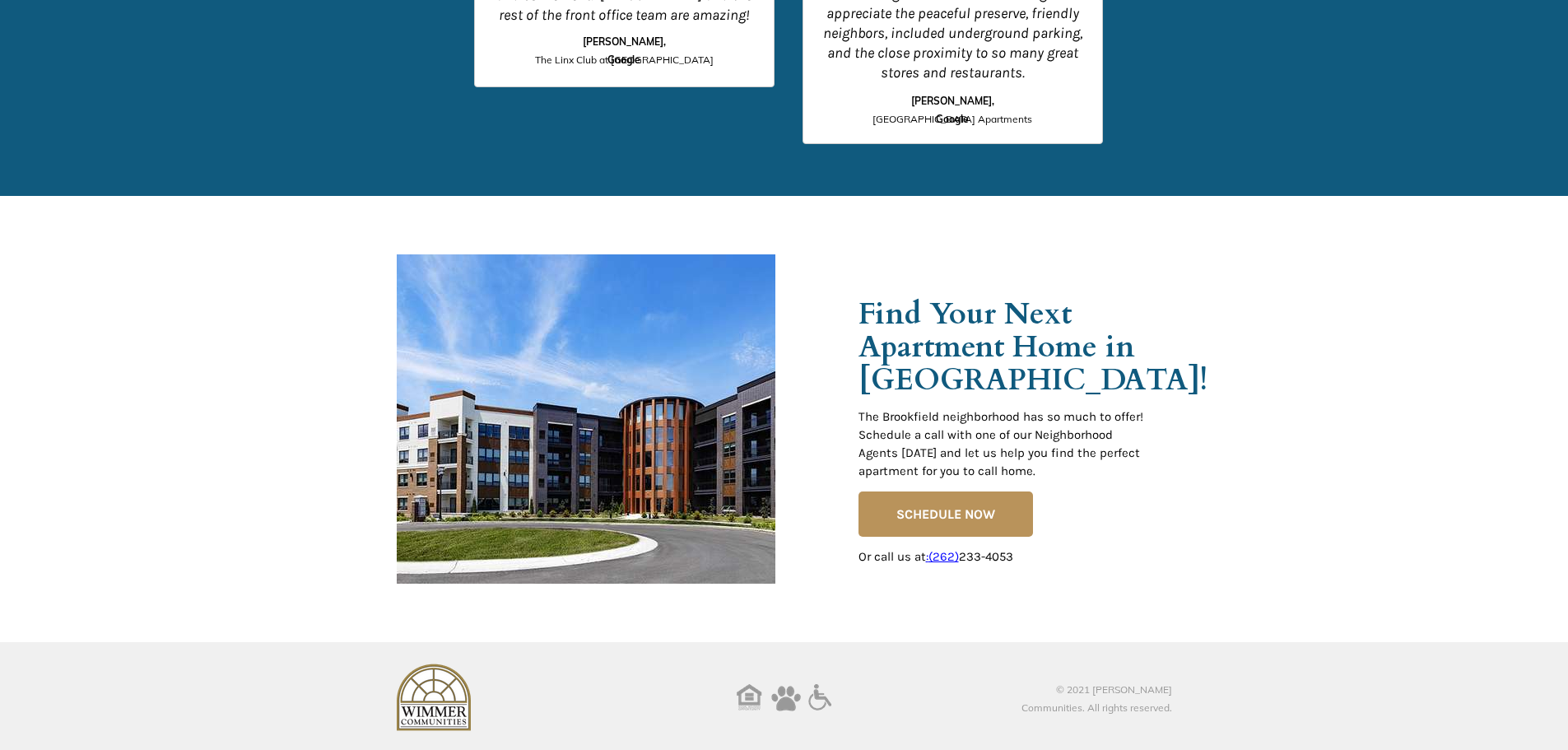
scroll to position [2568, 0]
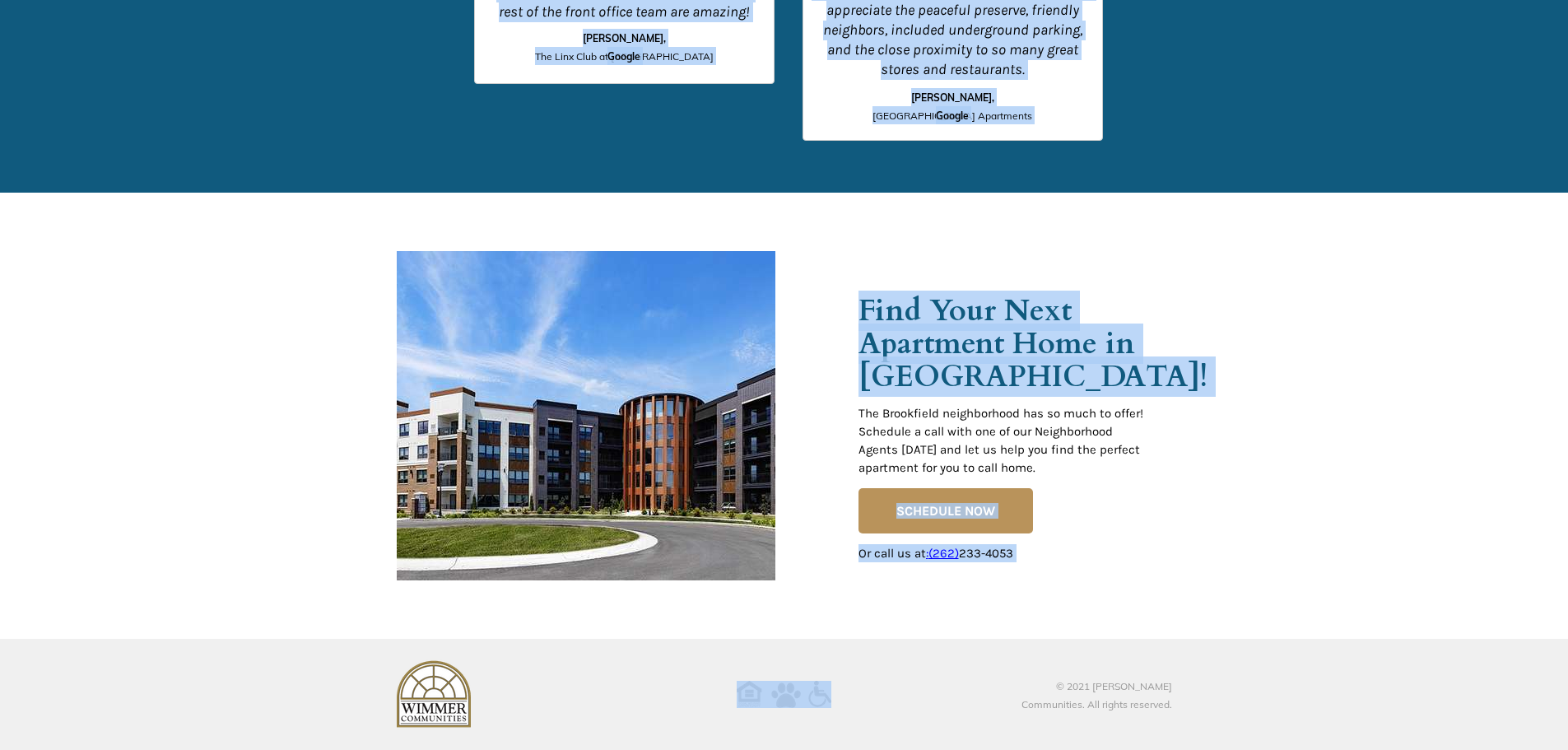
drag, startPoint x: 919, startPoint y: 338, endPoint x: 1235, endPoint y: 490, distance: 350.7
click at [1235, 490] on div at bounding box center [784, 416] width 1568 height 447
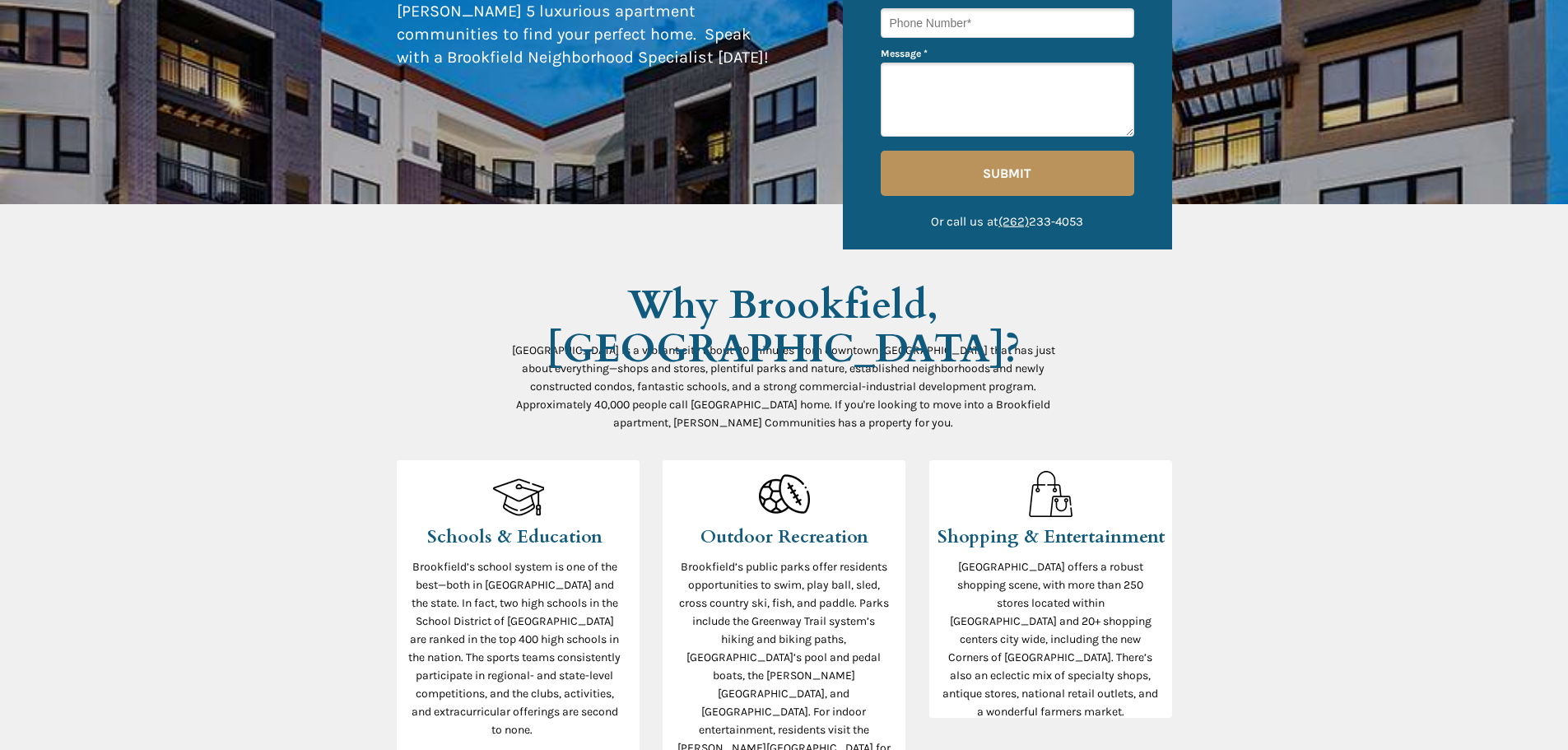
scroll to position [0, 0]
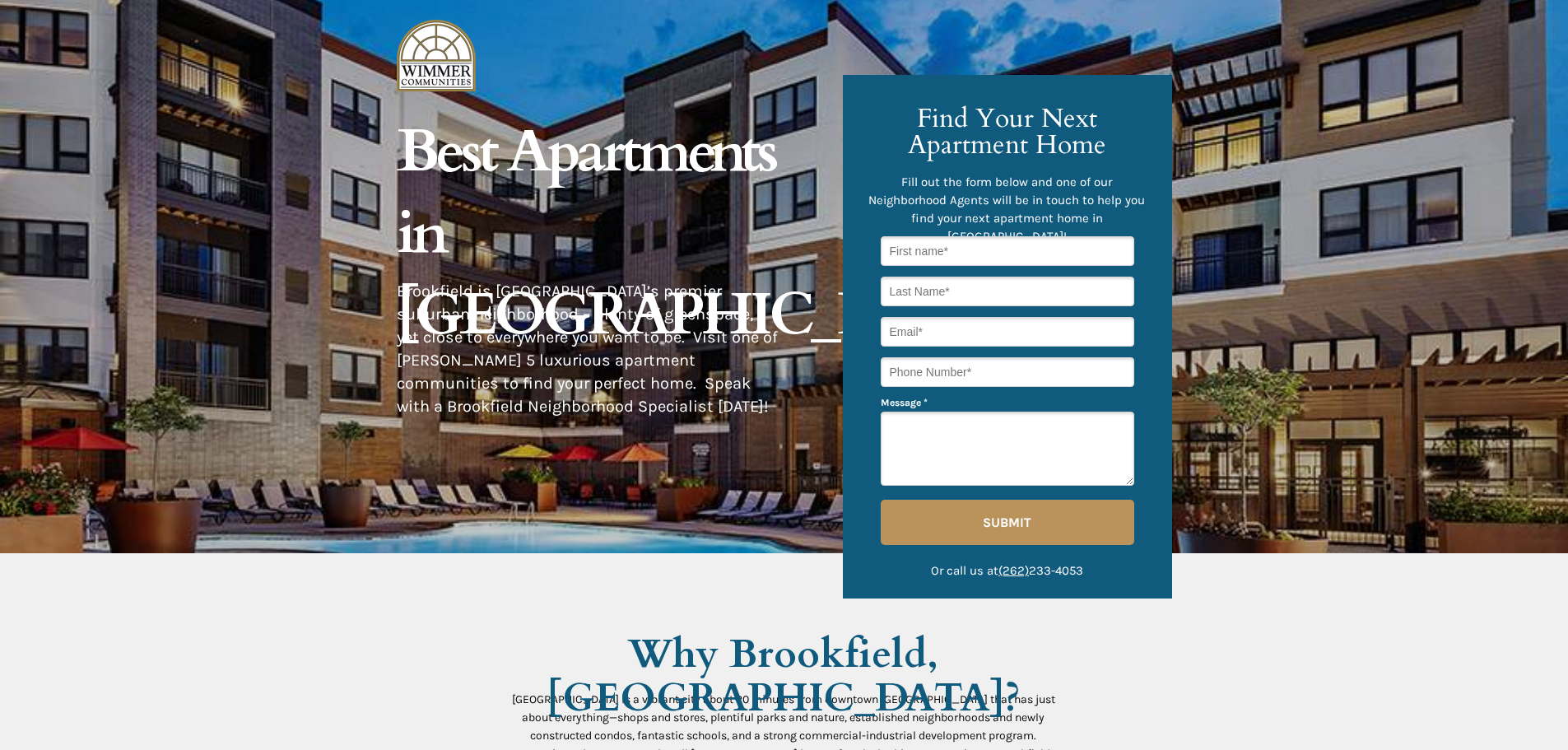
drag, startPoint x: 1340, startPoint y: 685, endPoint x: 1319, endPoint y: 308, distance: 377.6
drag, startPoint x: 574, startPoint y: 337, endPoint x: 407, endPoint y: 174, distance: 233.4
click at [407, 0] on div "© 2021 [PERSON_NAME] Communities. All rights reserved. The [GEOGRAPHIC_DATA] ne…" at bounding box center [784, 0] width 775 height 0
click at [435, 181] on span "Best Apartments in [GEOGRAPHIC_DATA]" at bounding box center [703, 233] width 613 height 243
drag, startPoint x: 413, startPoint y: 149, endPoint x: 652, endPoint y: 403, distance: 348.8
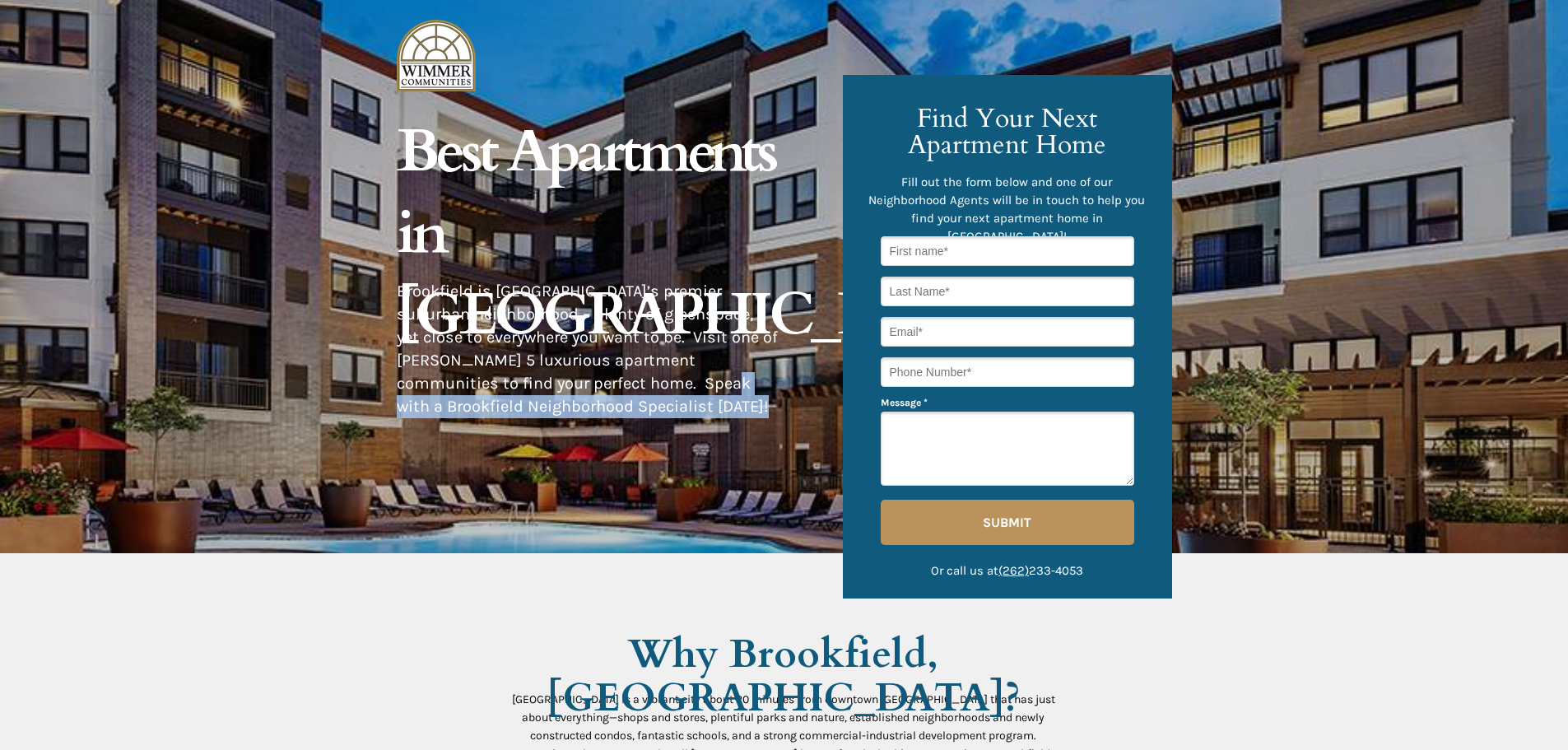
click at [643, 0] on div "© 2021 [PERSON_NAME] Communities. All rights reserved. The [GEOGRAPHIC_DATA] ne…" at bounding box center [784, 0] width 775 height 0
click at [652, 403] on p "Brookfield is [GEOGRAPHIC_DATA]’s premier suburban neighborhood – plenty of gre…" at bounding box center [587, 349] width 382 height 138
drag, startPoint x: 639, startPoint y: 402, endPoint x: 417, endPoint y: 168, distance: 322.6
click at [417, 0] on div "© 2021 [PERSON_NAME] Communities. All rights reserved. The [GEOGRAPHIC_DATA] ne…" at bounding box center [784, 0] width 775 height 0
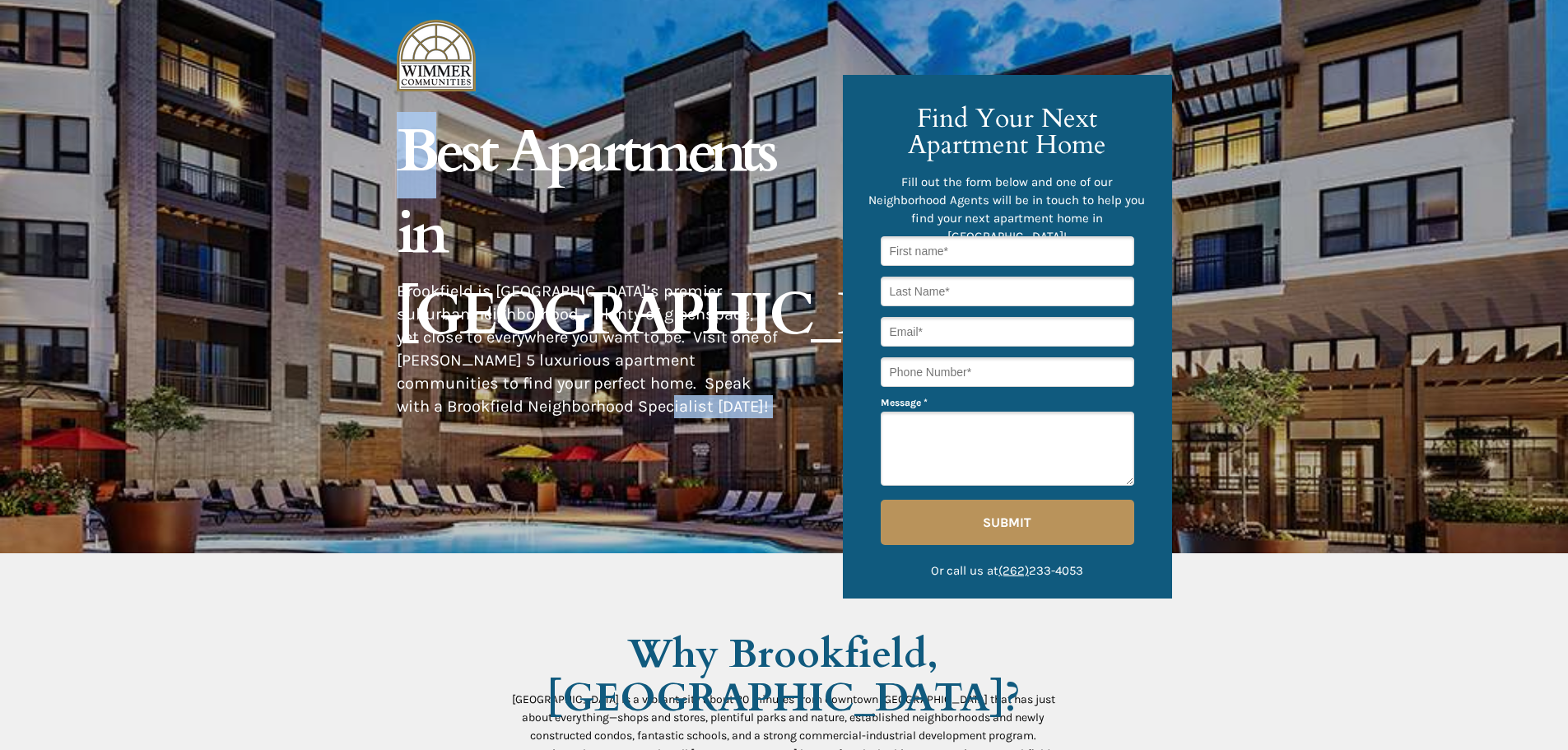
click at [417, 162] on span "Best Apartments in [GEOGRAPHIC_DATA]" at bounding box center [703, 233] width 613 height 243
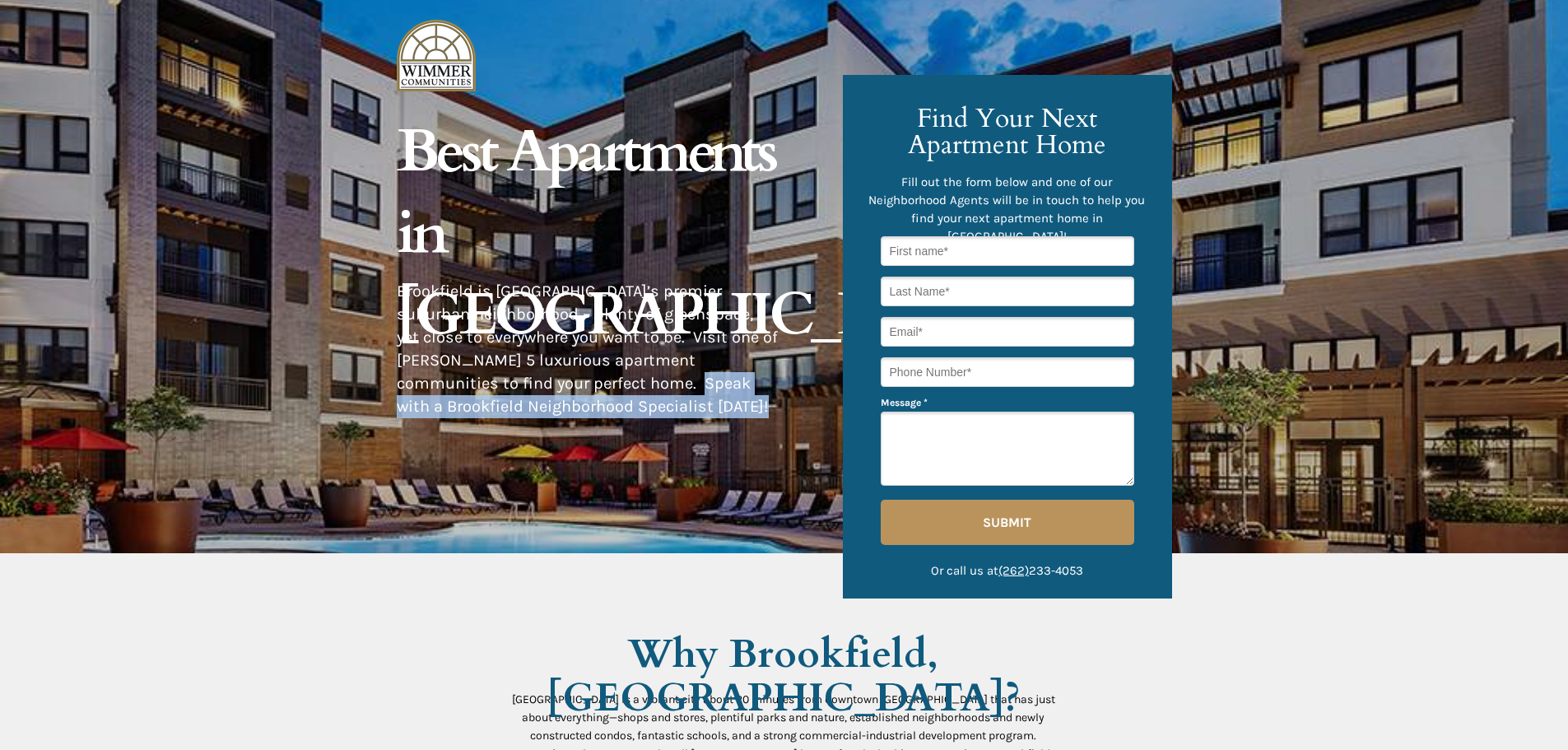
drag, startPoint x: 413, startPoint y: 156, endPoint x: 624, endPoint y: 381, distance: 308.5
click at [612, 0] on div "© 2021 [PERSON_NAME] Communities. All rights reserved. The [GEOGRAPHIC_DATA] ne…" at bounding box center [784, 0] width 775 height 0
click at [635, 393] on p "Brookfield is [GEOGRAPHIC_DATA]’s premier suburban neighborhood – plenty of gre…" at bounding box center [587, 349] width 382 height 138
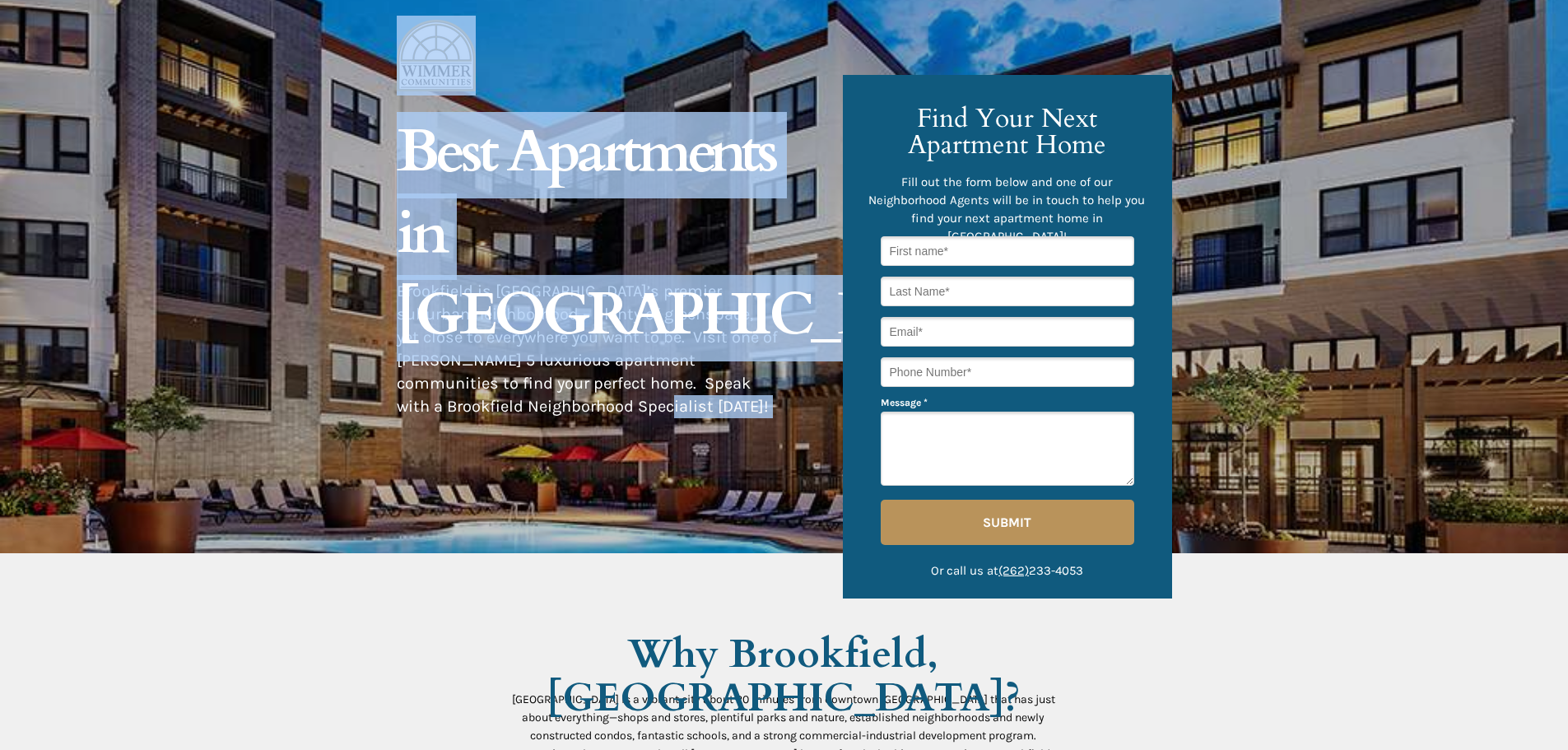
drag, startPoint x: 635, startPoint y: 397, endPoint x: 392, endPoint y: 169, distance: 333.2
